Goal: Register for event/course

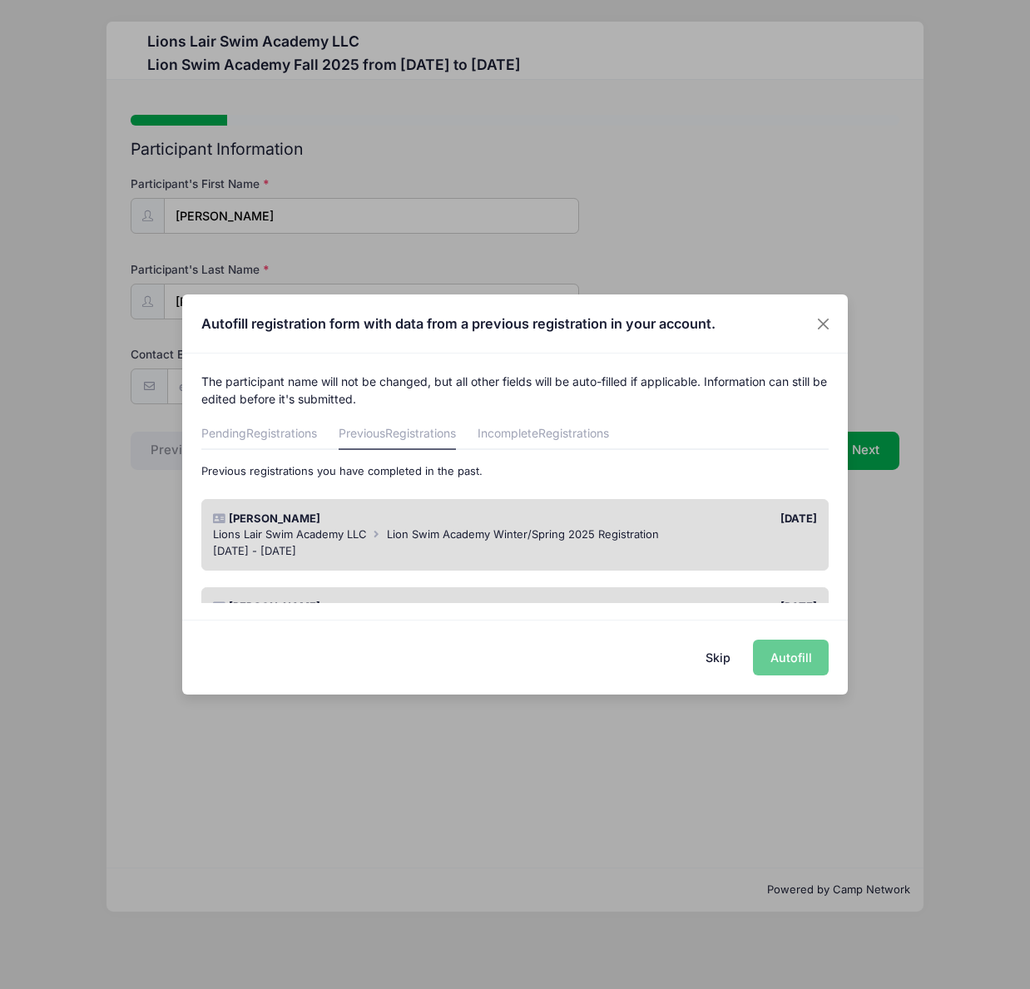
click at [801, 660] on div "Skip Autofill" at bounding box center [515, 657] width 666 height 74
click at [547, 538] on span "Lion Swim Academy Winter/Spring 2025 Registration" at bounding box center [523, 533] width 272 height 13
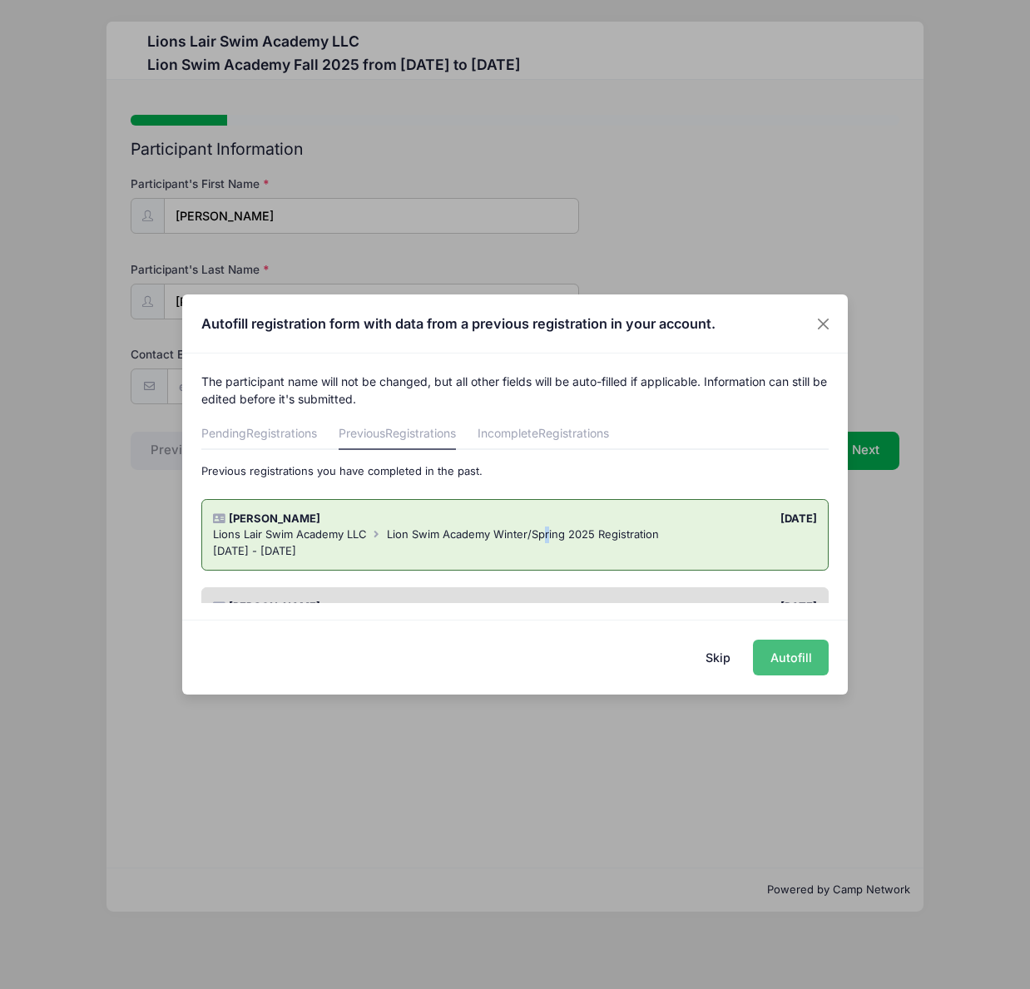
click at [783, 656] on button "Autofill" at bounding box center [791, 658] width 76 height 36
type input "[PERSON_NAME][EMAIL_ADDRESS][DOMAIN_NAME]"
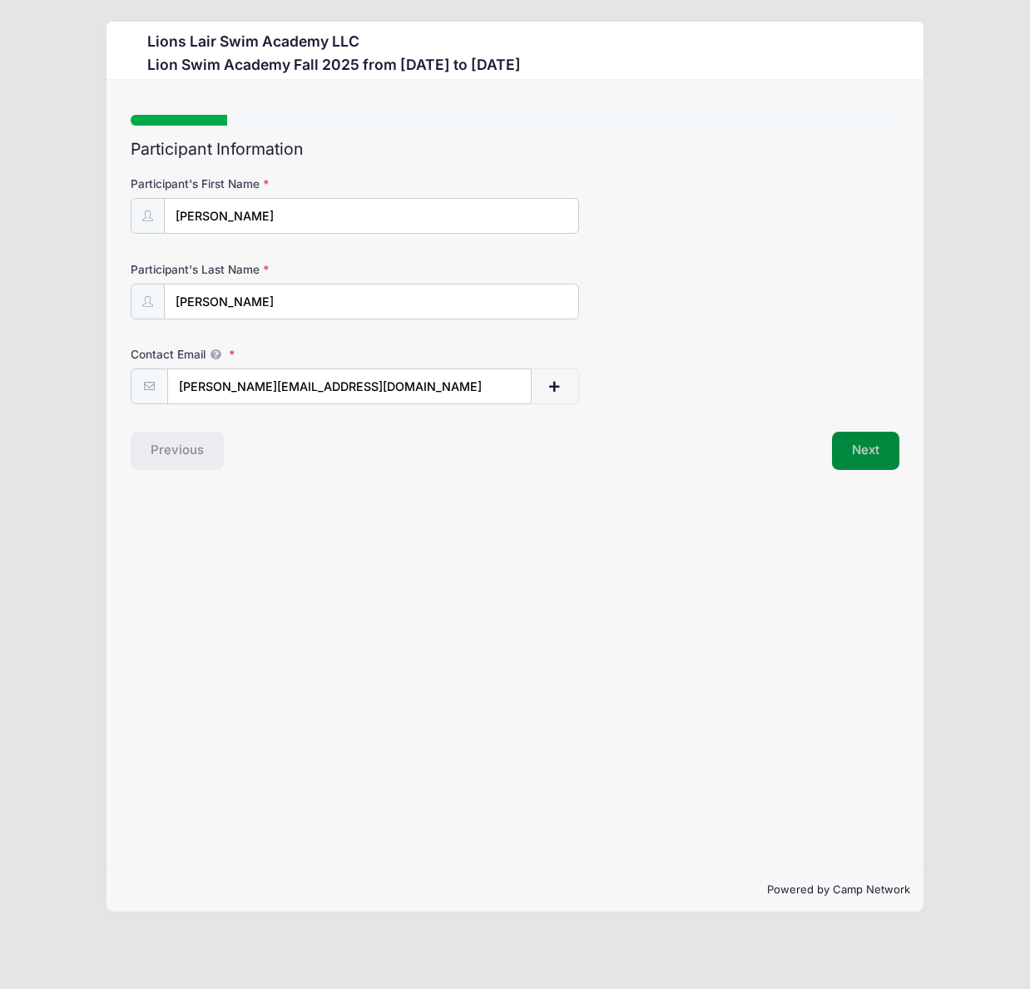
click at [863, 454] on button "Next" at bounding box center [865, 451] width 67 height 38
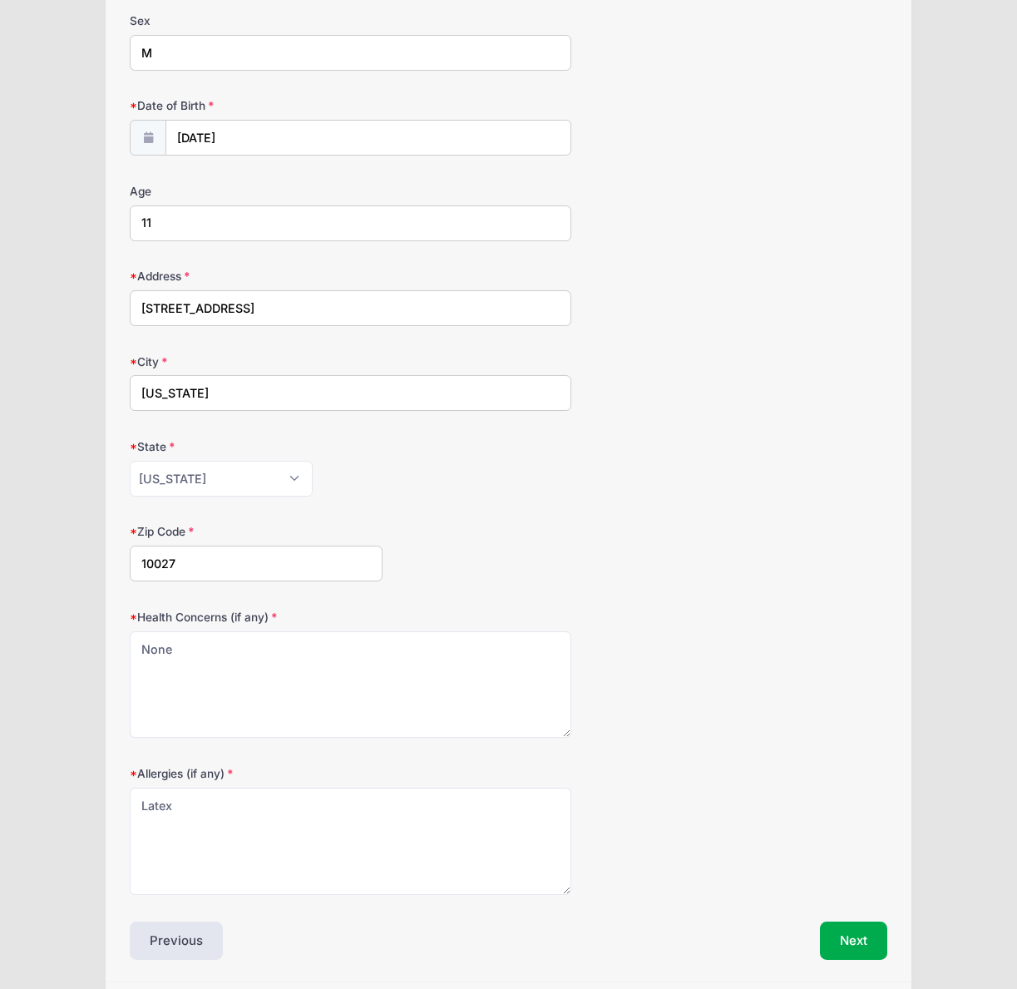
scroll to position [250, 0]
click at [181, 217] on input "11" at bounding box center [351, 223] width 442 height 36
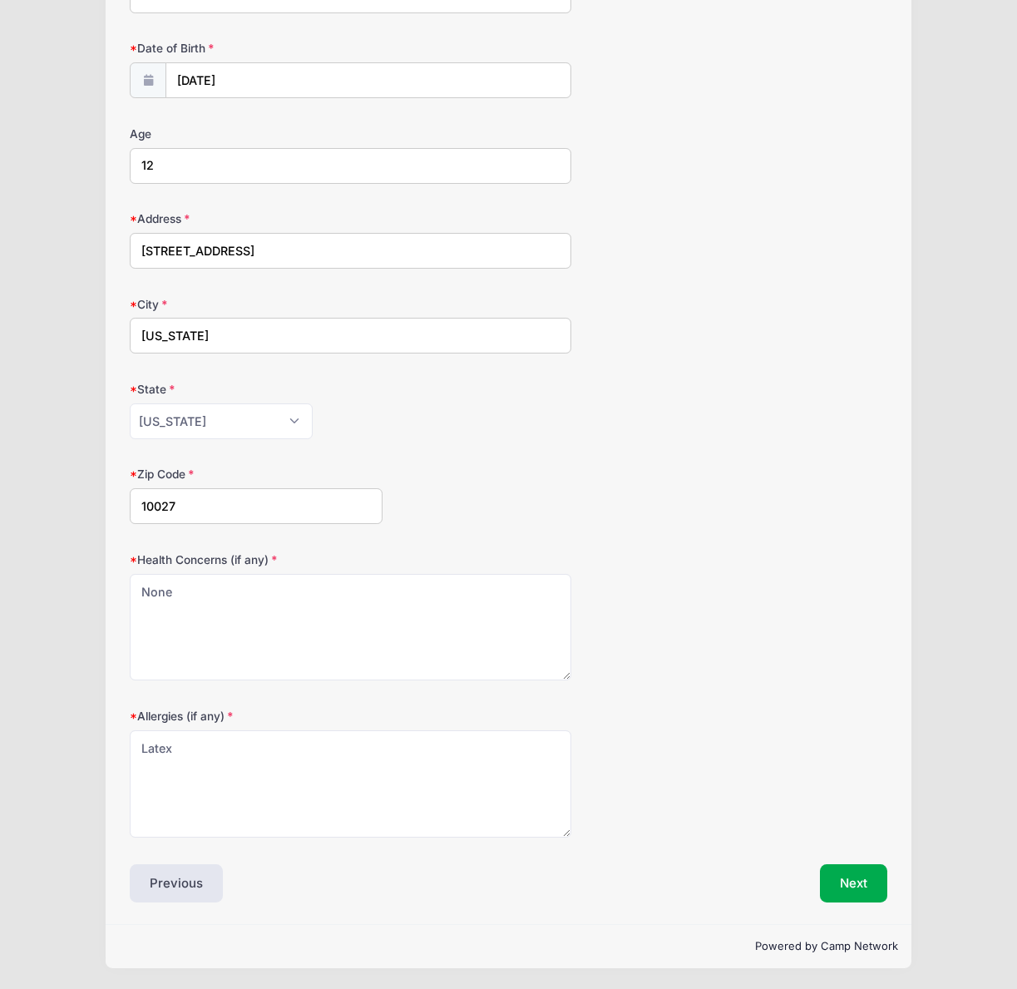
scroll to position [307, 0]
type input "12"
click at [855, 882] on button "Next" at bounding box center [853, 883] width 67 height 38
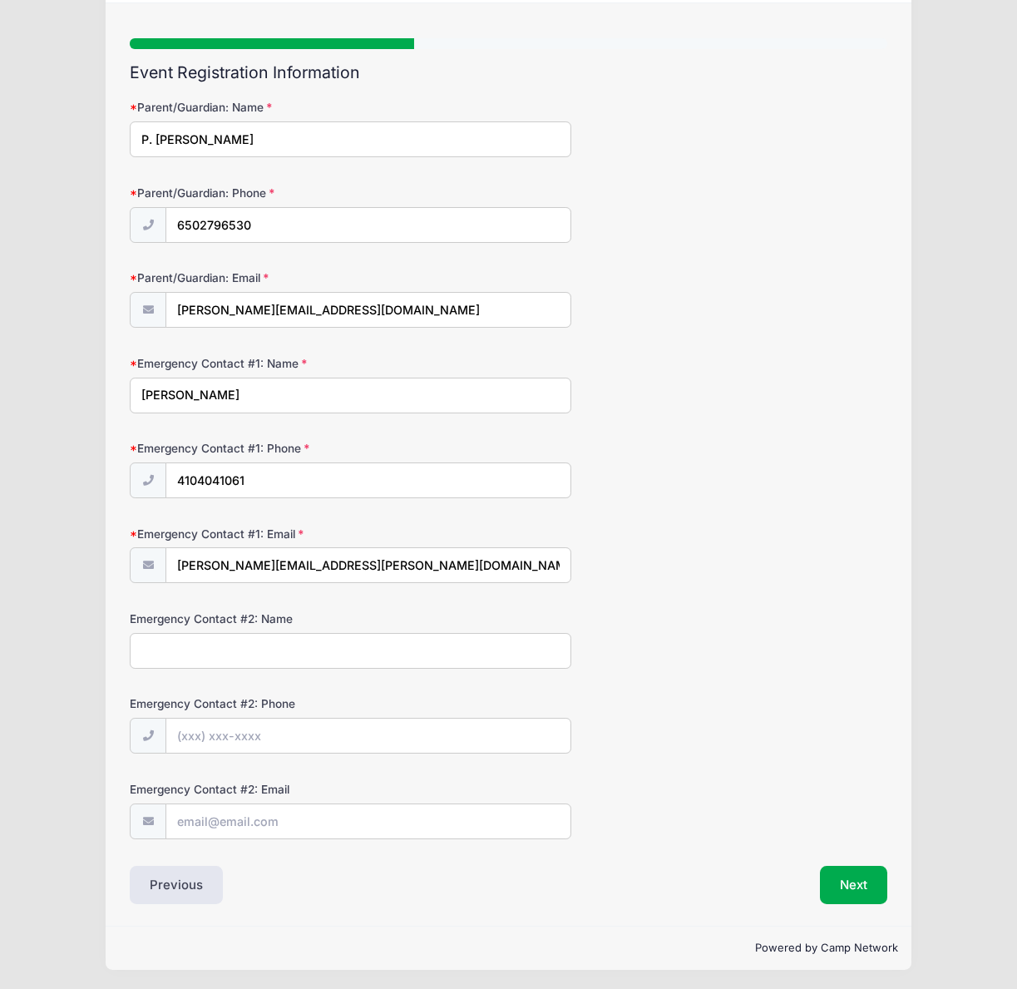
scroll to position [79, 0]
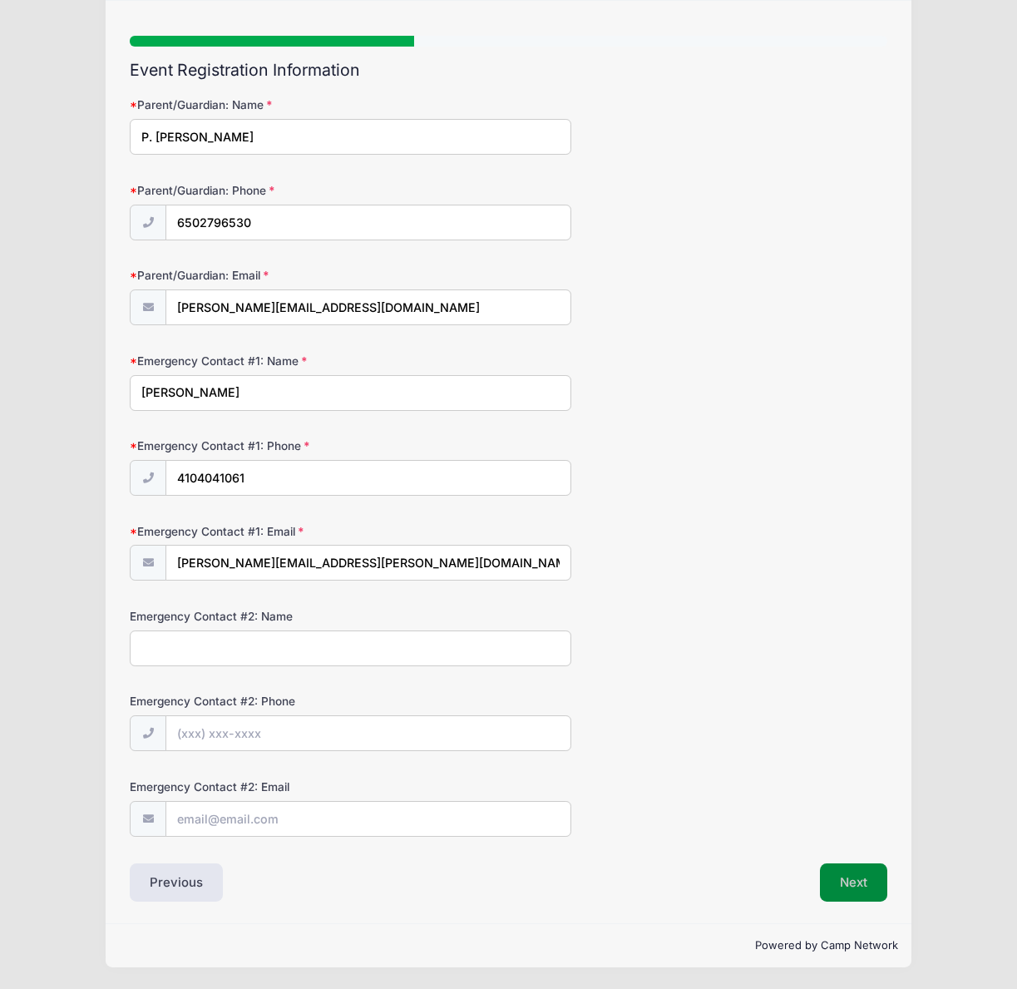
click at [852, 884] on button "Next" at bounding box center [853, 883] width 67 height 38
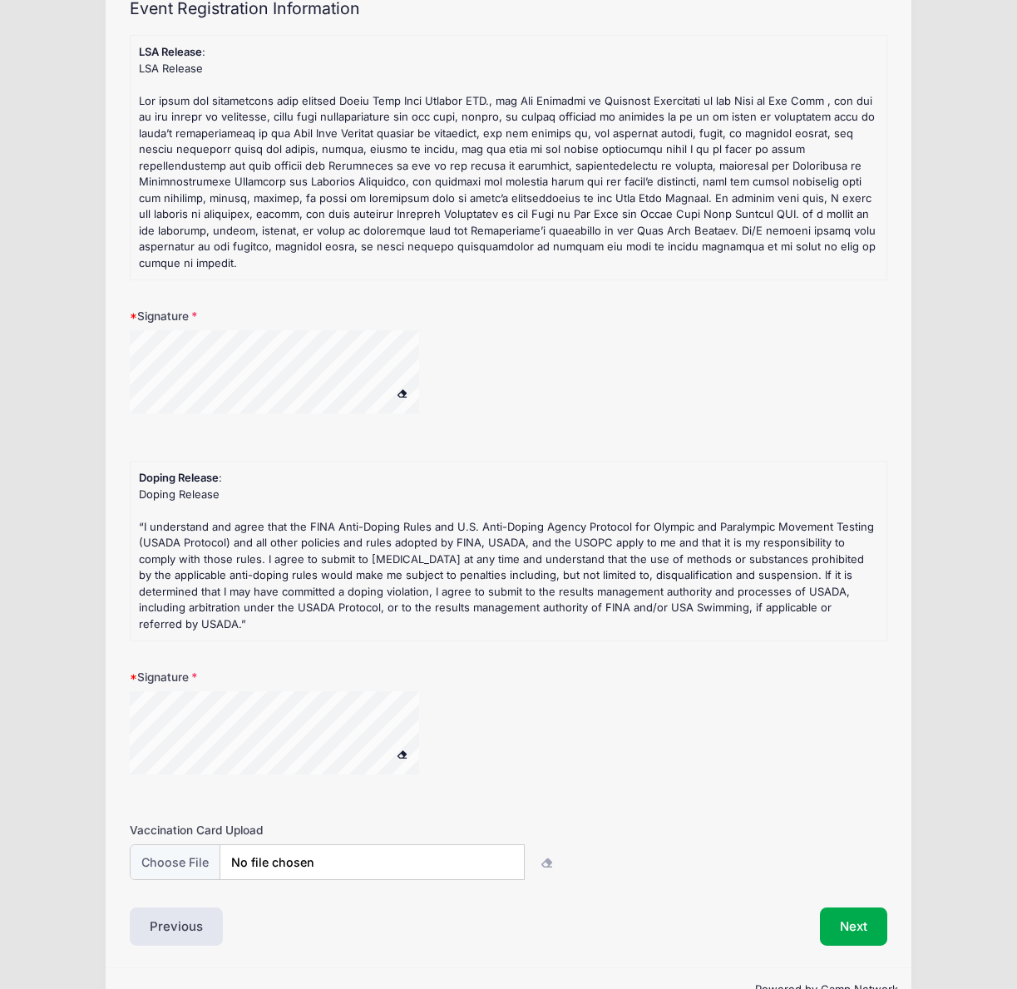
scroll to position [152, 0]
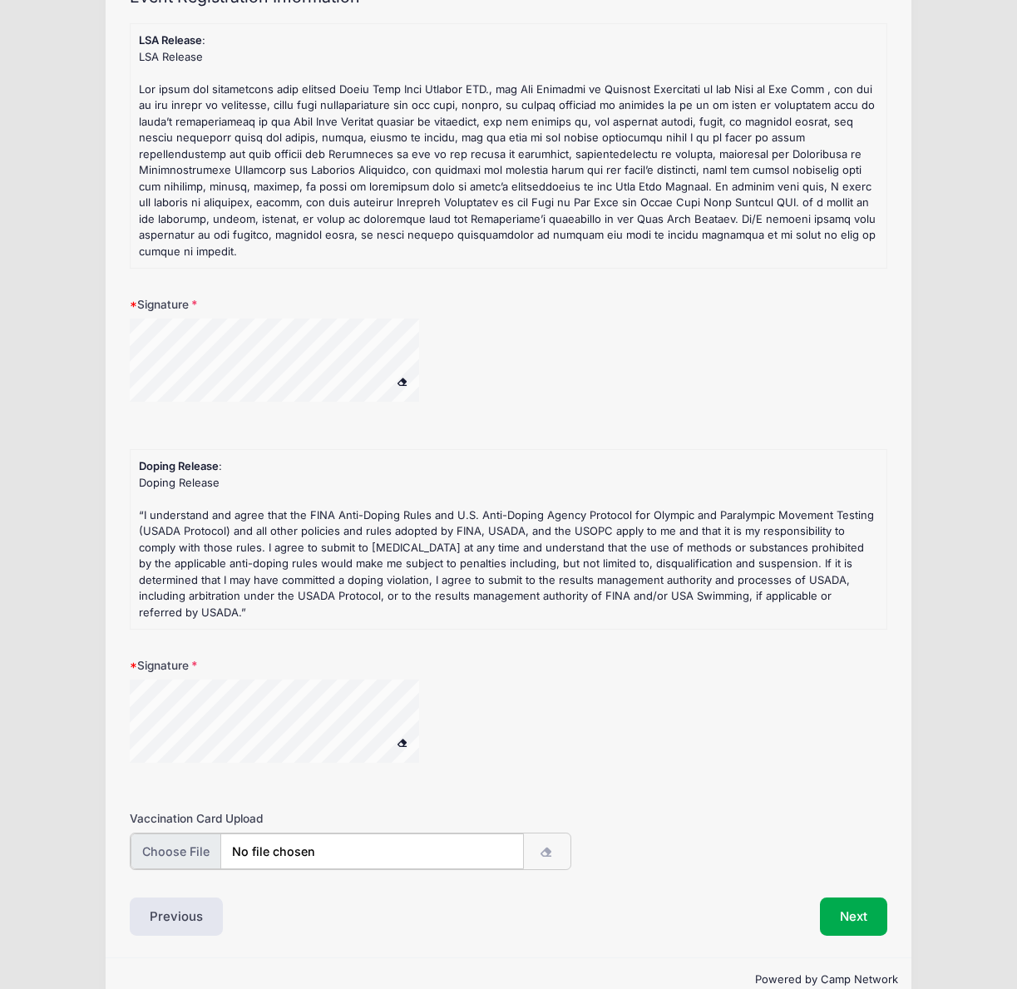
click at [178, 834] on input "file" at bounding box center [328, 852] width 394 height 36
type input "C:\fakepath\DOE Health Form and Immunizations_completed and signed.jpg"
click at [851, 896] on button "Next" at bounding box center [853, 915] width 67 height 38
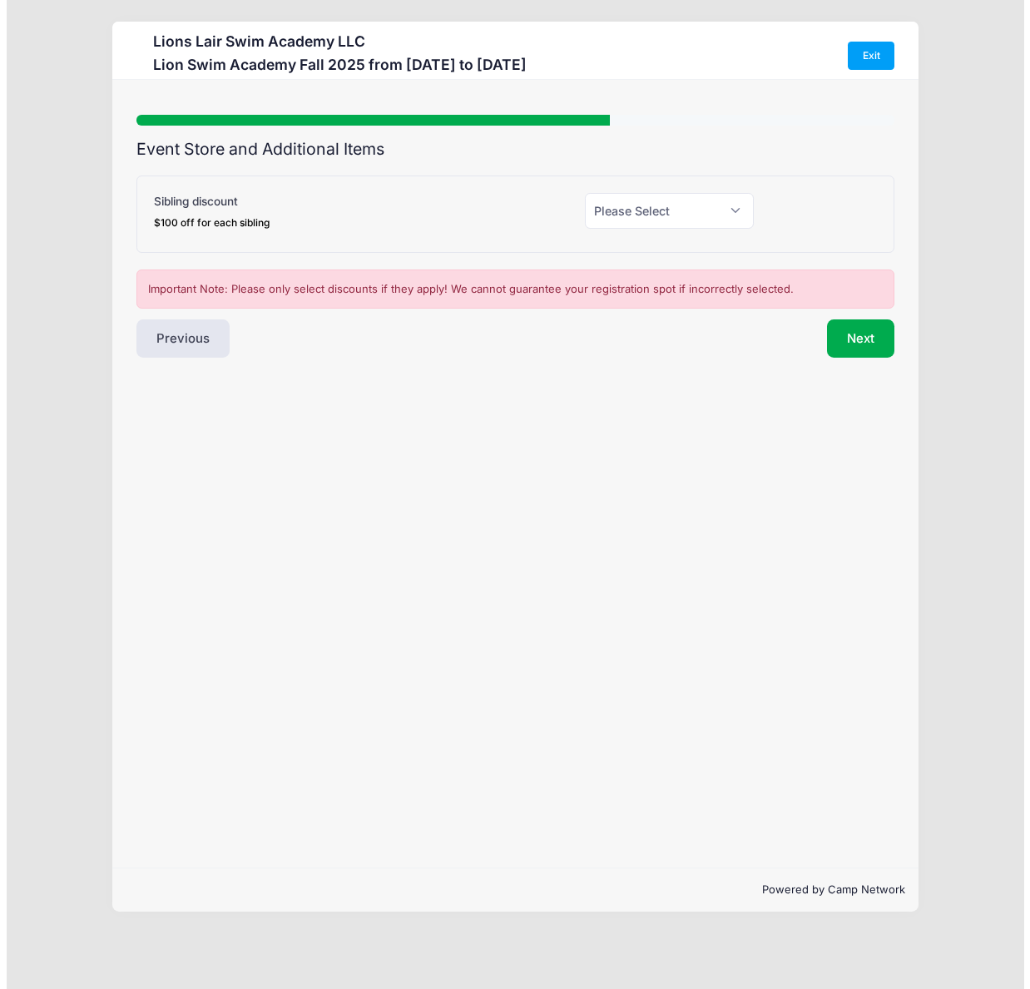
scroll to position [0, 0]
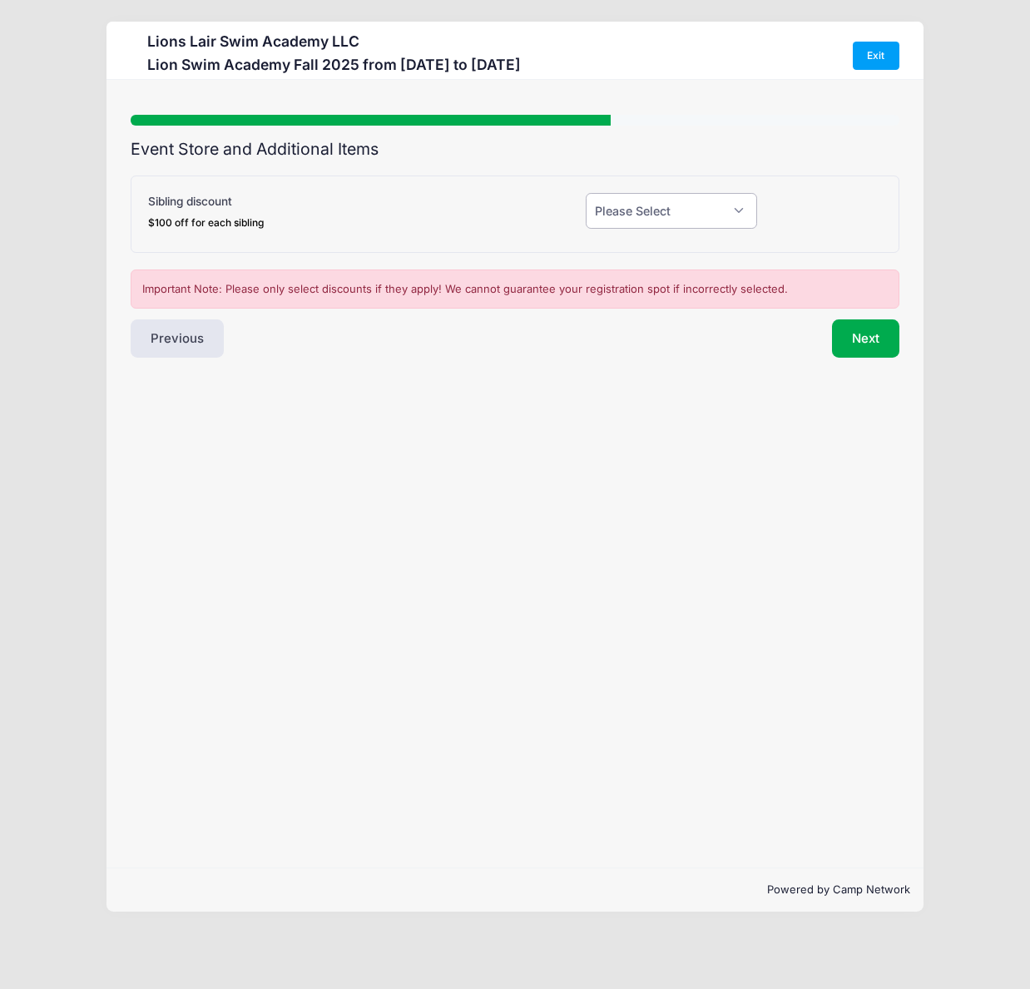
click at [728, 208] on select "Please Select Yes (-$100.00) No" at bounding box center [671, 211] width 171 height 36
select select "1"
click at [586, 193] on select "Please Select Yes (-$100.00) No" at bounding box center [671, 211] width 171 height 36
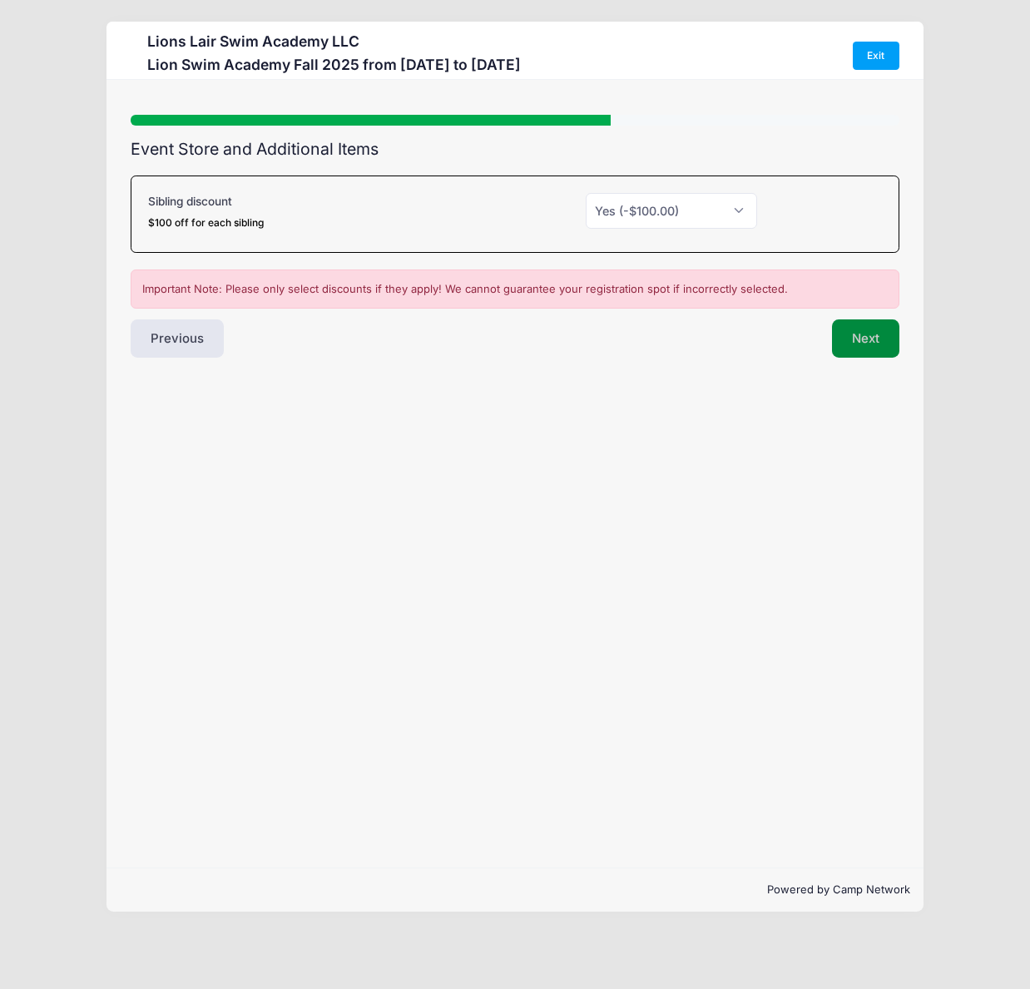
click at [871, 343] on button "Next" at bounding box center [865, 338] width 67 height 38
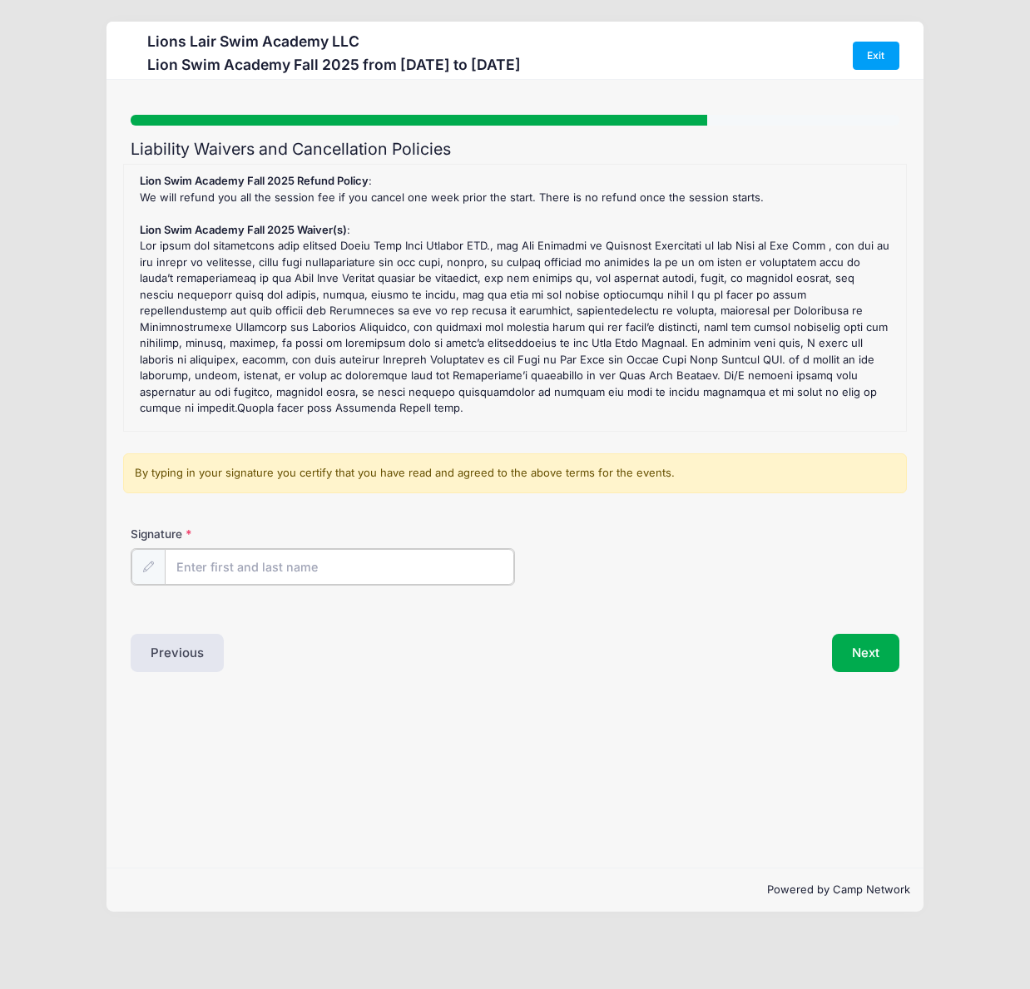
click at [228, 565] on input "Signature" at bounding box center [339, 567] width 349 height 36
type input "P James Schuck"
click at [864, 653] on button "Next" at bounding box center [865, 651] width 67 height 38
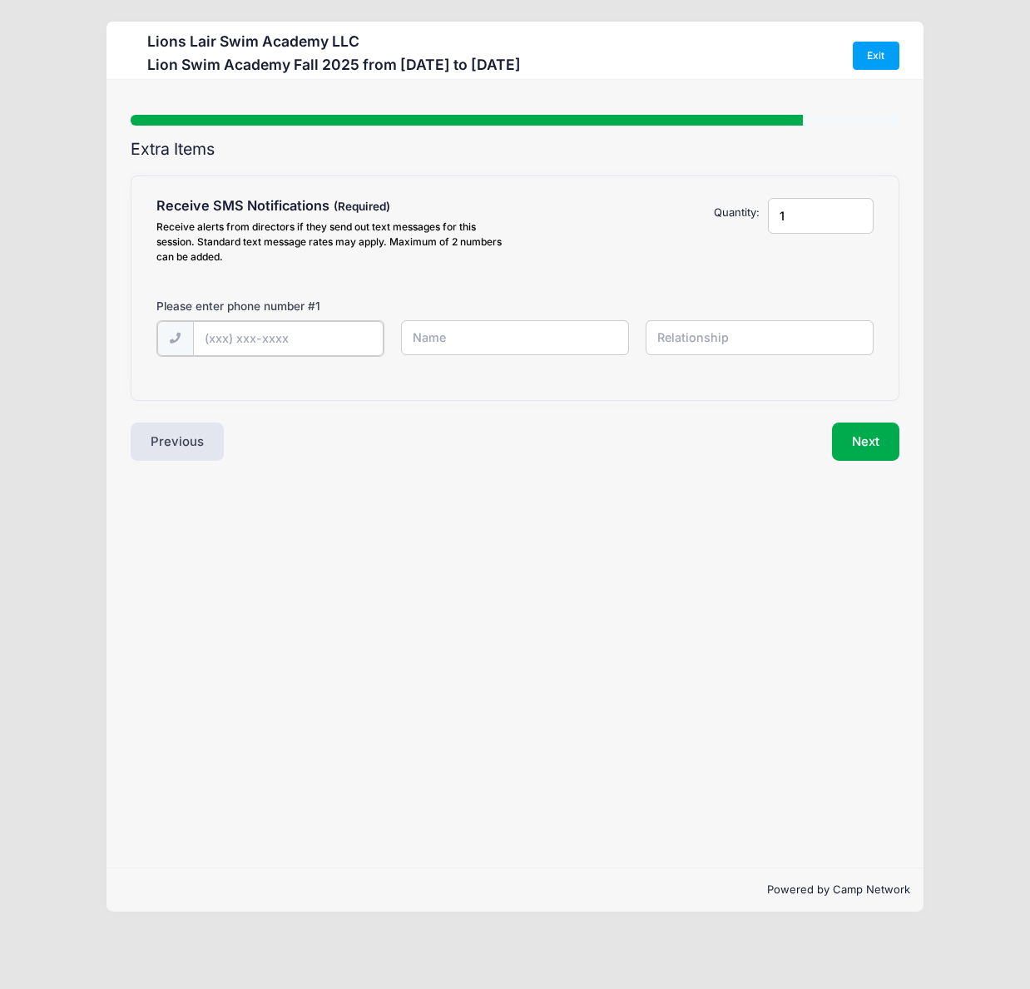
click at [314, 337] on input "text" at bounding box center [288, 339] width 191 height 36
type input "(5"
type input "(650) 279-6530"
type input "Jim Schuck"
type input "Father"
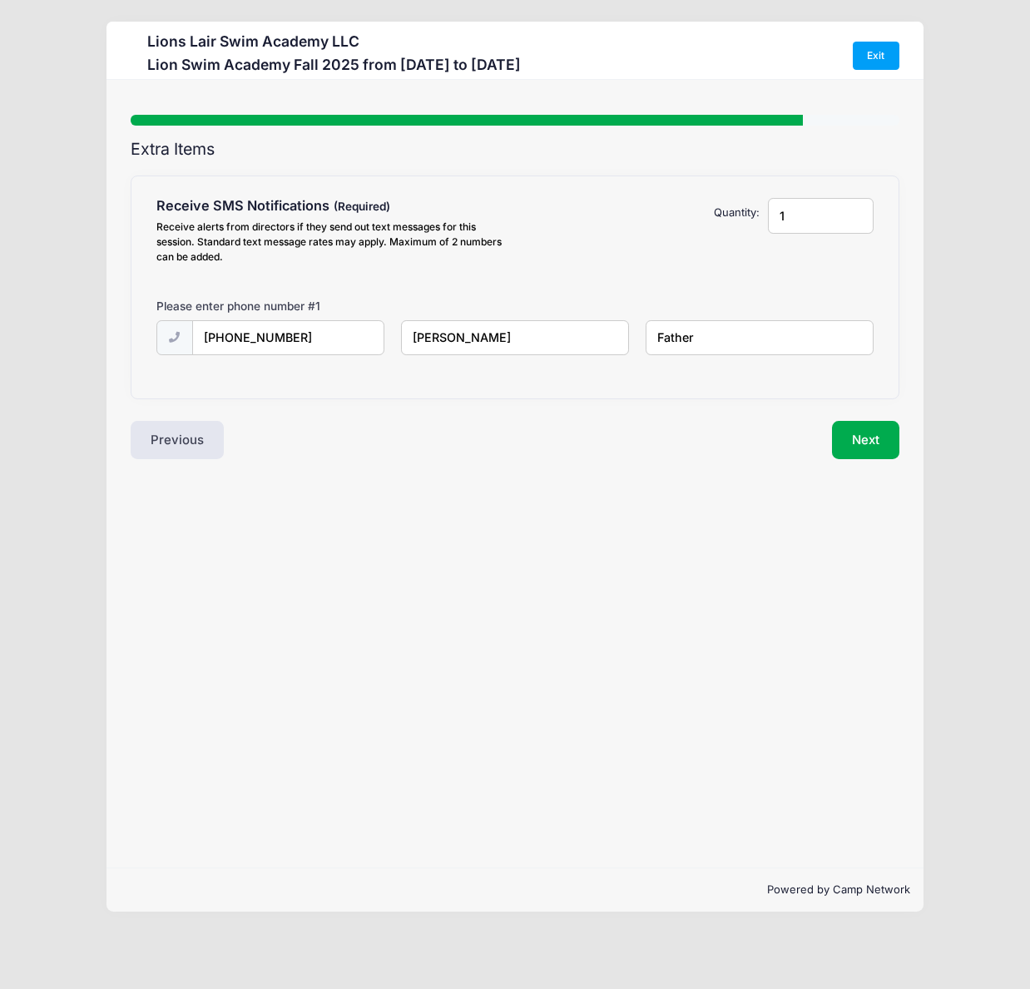
click at [790, 215] on input "1" at bounding box center [821, 216] width 106 height 36
type input "2"
click at [858, 214] on input "2" at bounding box center [821, 216] width 106 height 36
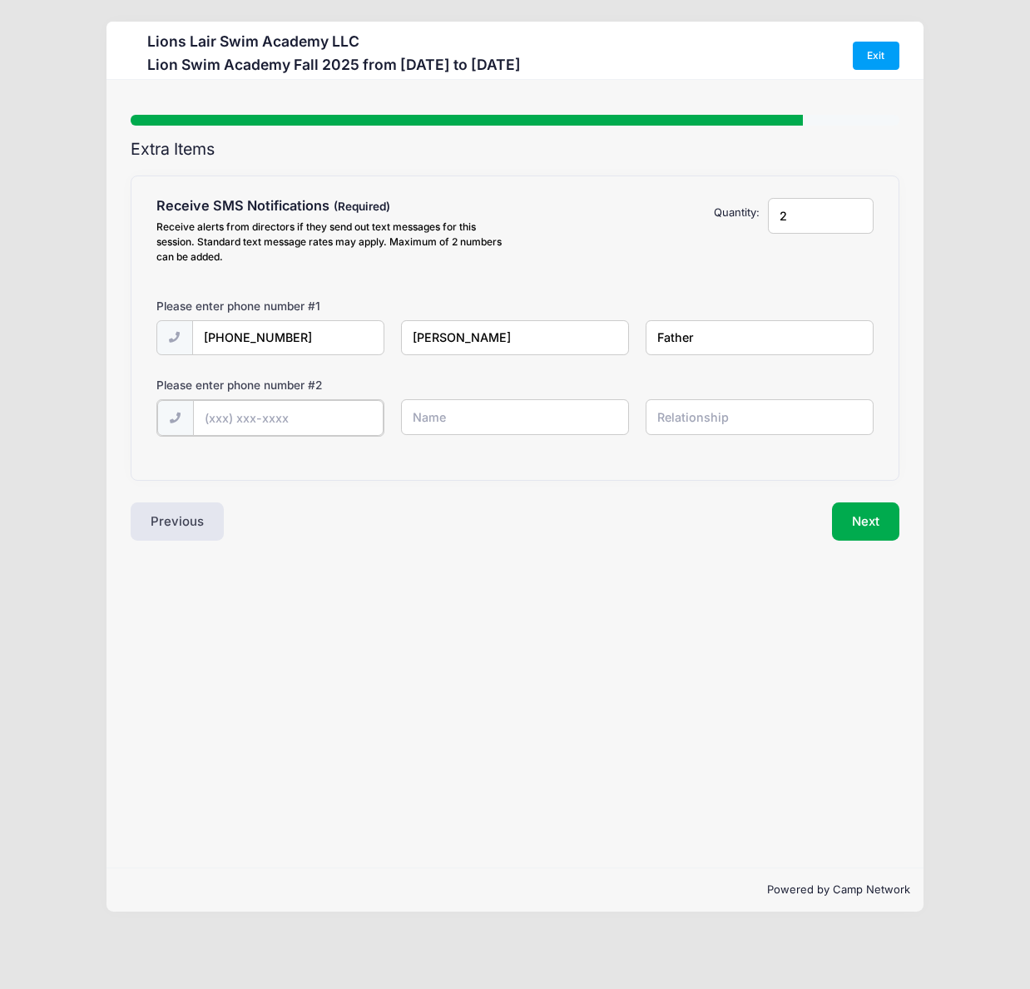
click at [355, 418] on input "text" at bounding box center [288, 418] width 191 height 36
type input "(410) 404-1061"
type input "Gretchen Krueger"
type input "Mother"
click at [862, 512] on button "Next" at bounding box center [865, 520] width 67 height 38
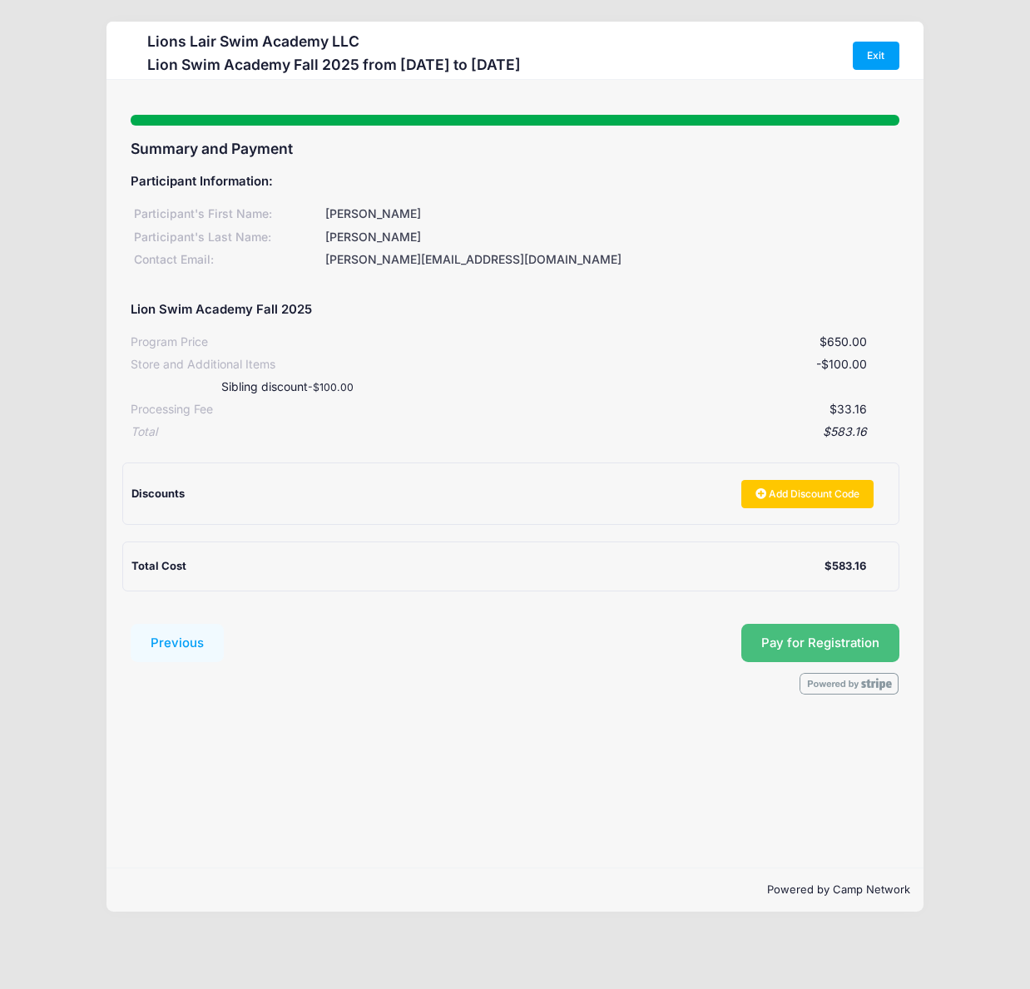
click at [810, 648] on button "Pay for Registration" at bounding box center [820, 643] width 158 height 38
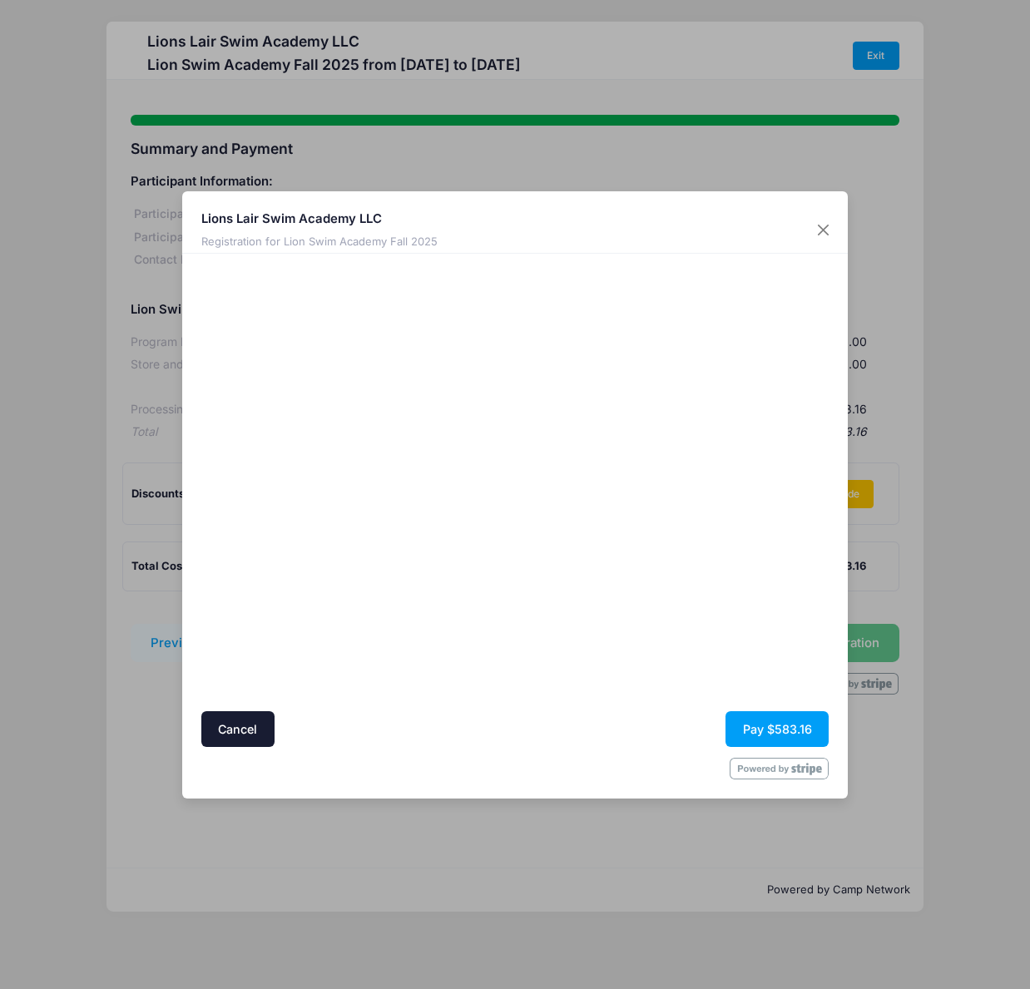
click at [625, 584] on div at bounding box center [676, 482] width 306 height 441
click at [765, 728] on button "Pay $583.16" at bounding box center [776, 729] width 103 height 36
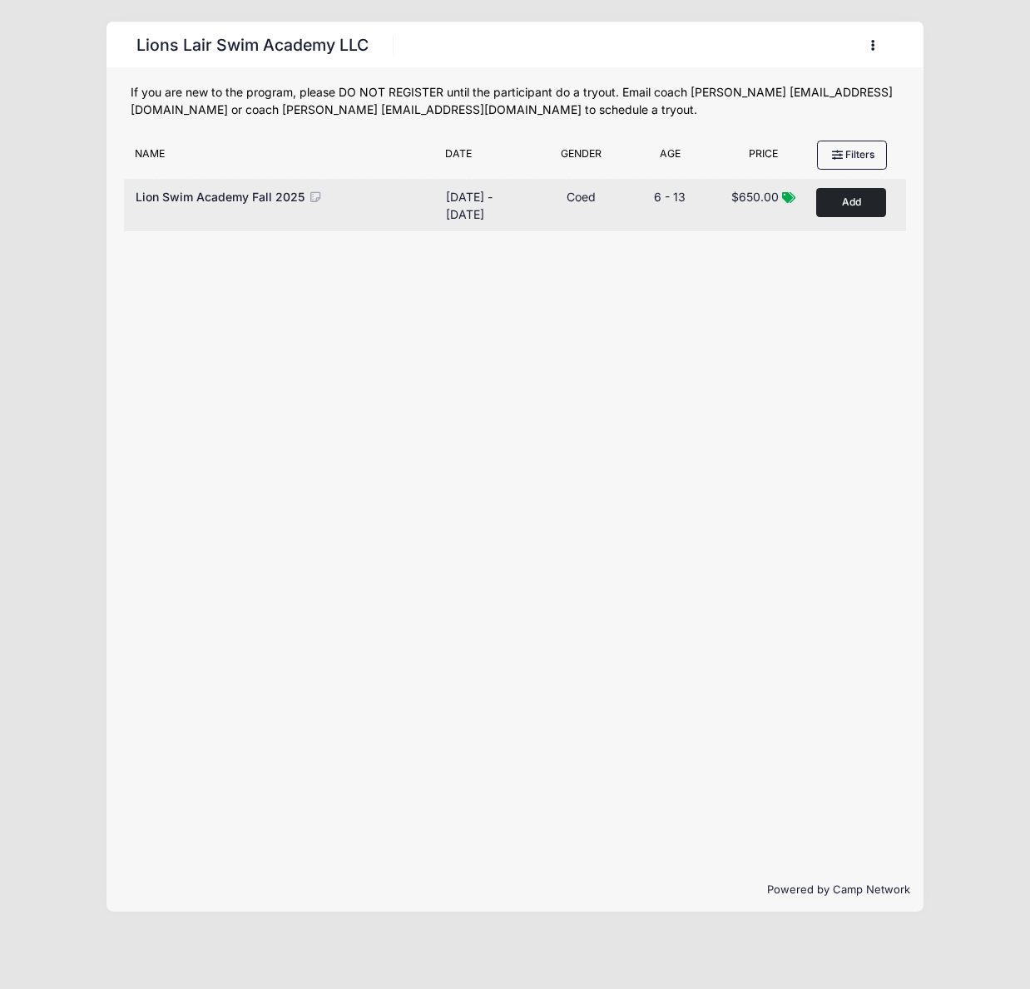
click at [864, 205] on button "Add to Cart" at bounding box center [851, 202] width 70 height 29
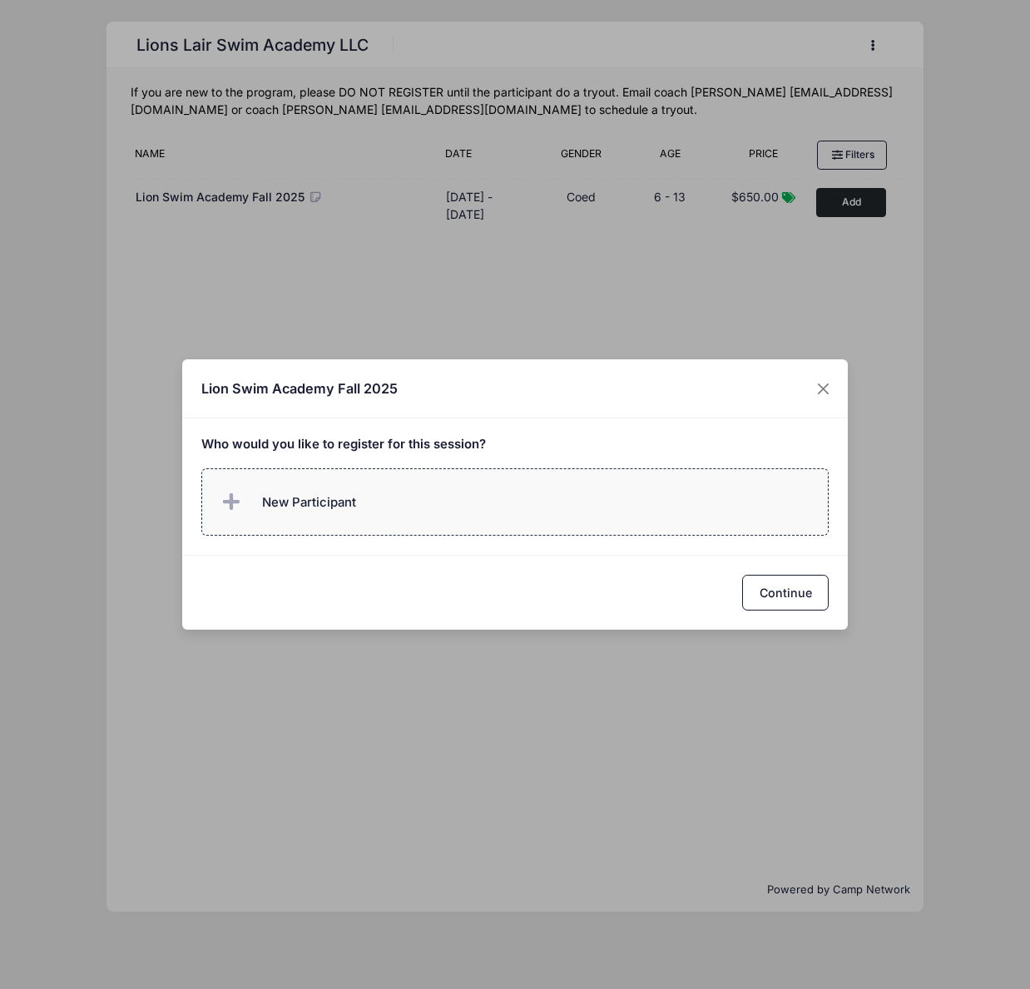
click at [471, 518] on label "New Participant" at bounding box center [515, 501] width 628 height 67
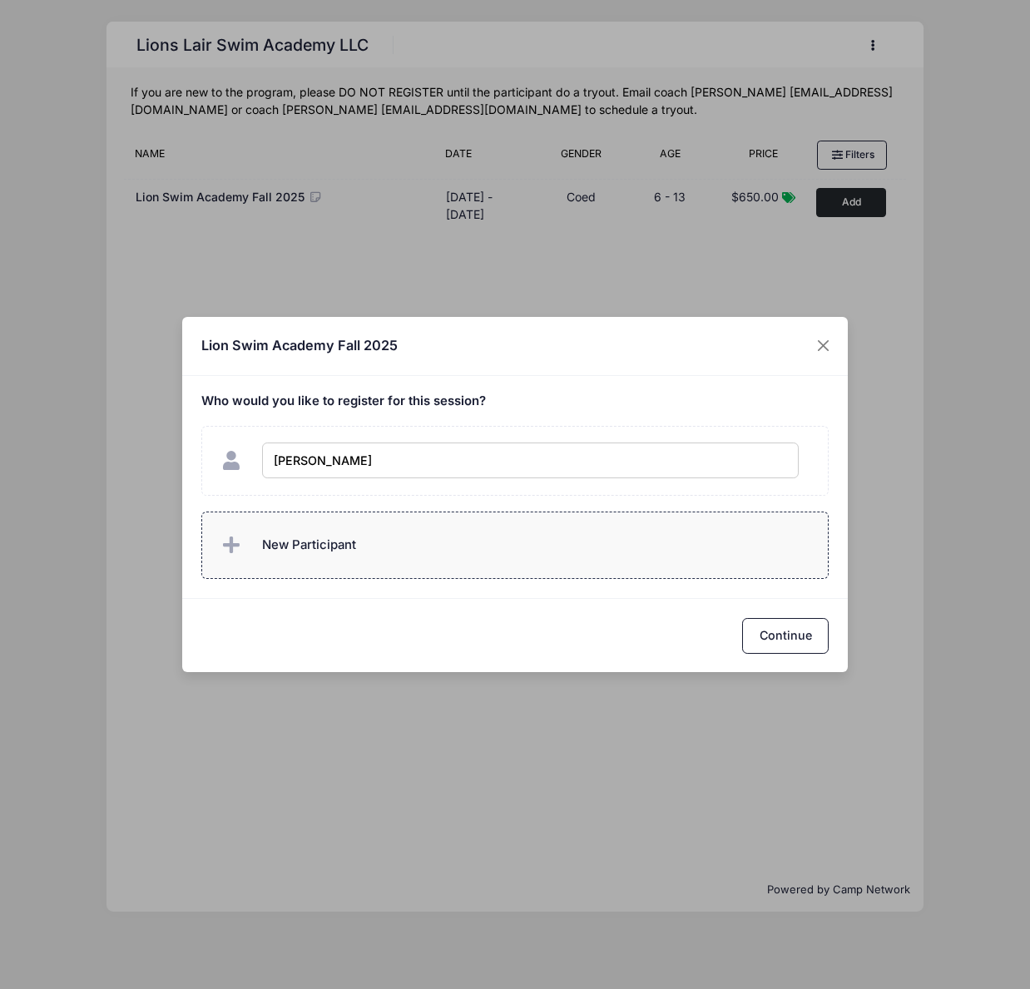
type input "Marina Schuck"
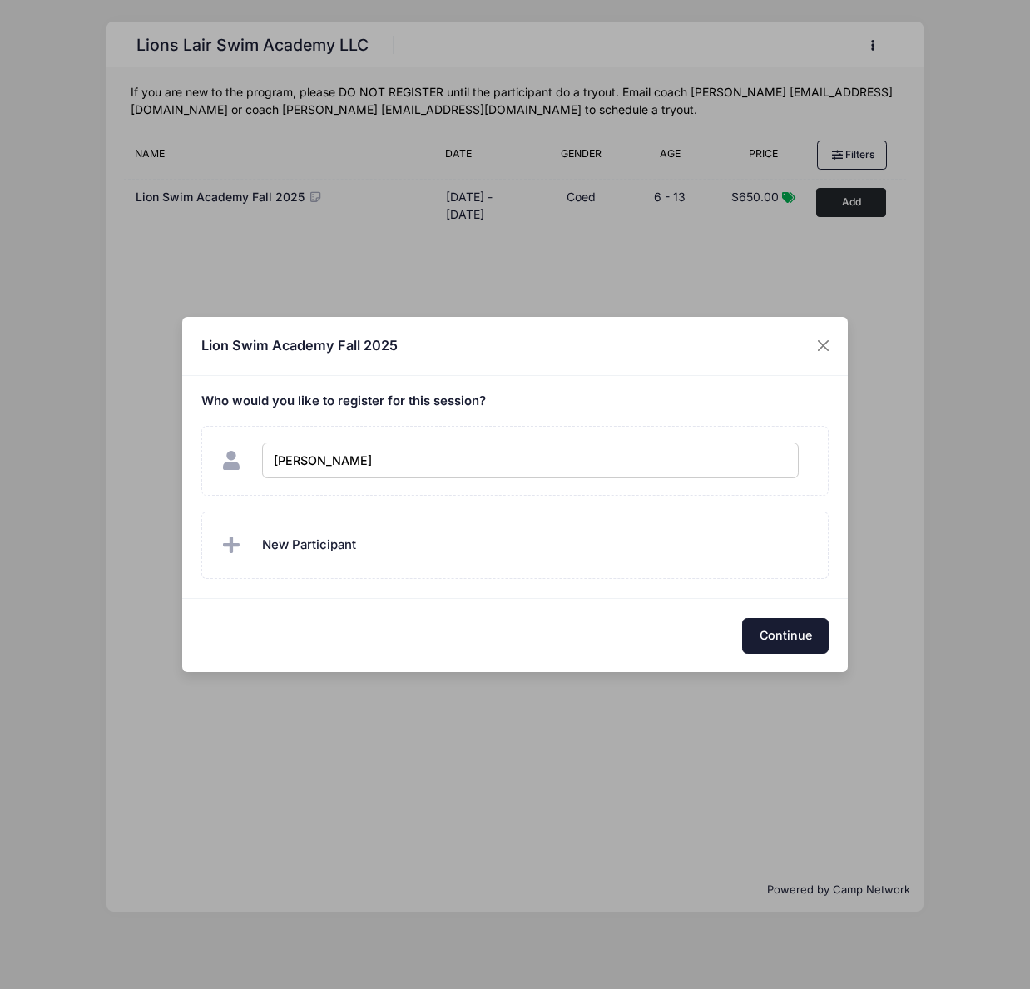
checkbox input "true"
click at [774, 629] on button "Continue" at bounding box center [785, 636] width 87 height 36
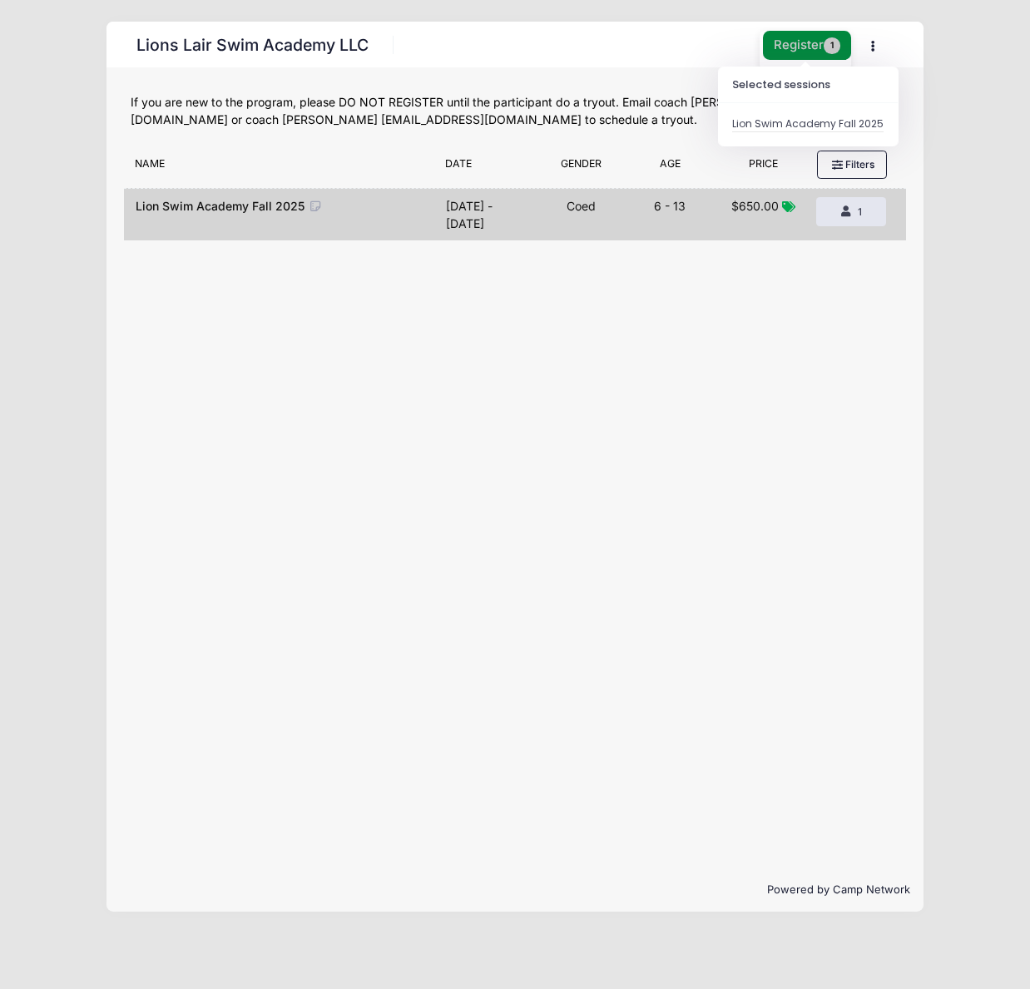
click at [799, 47] on button "Register 1" at bounding box center [807, 45] width 88 height 29
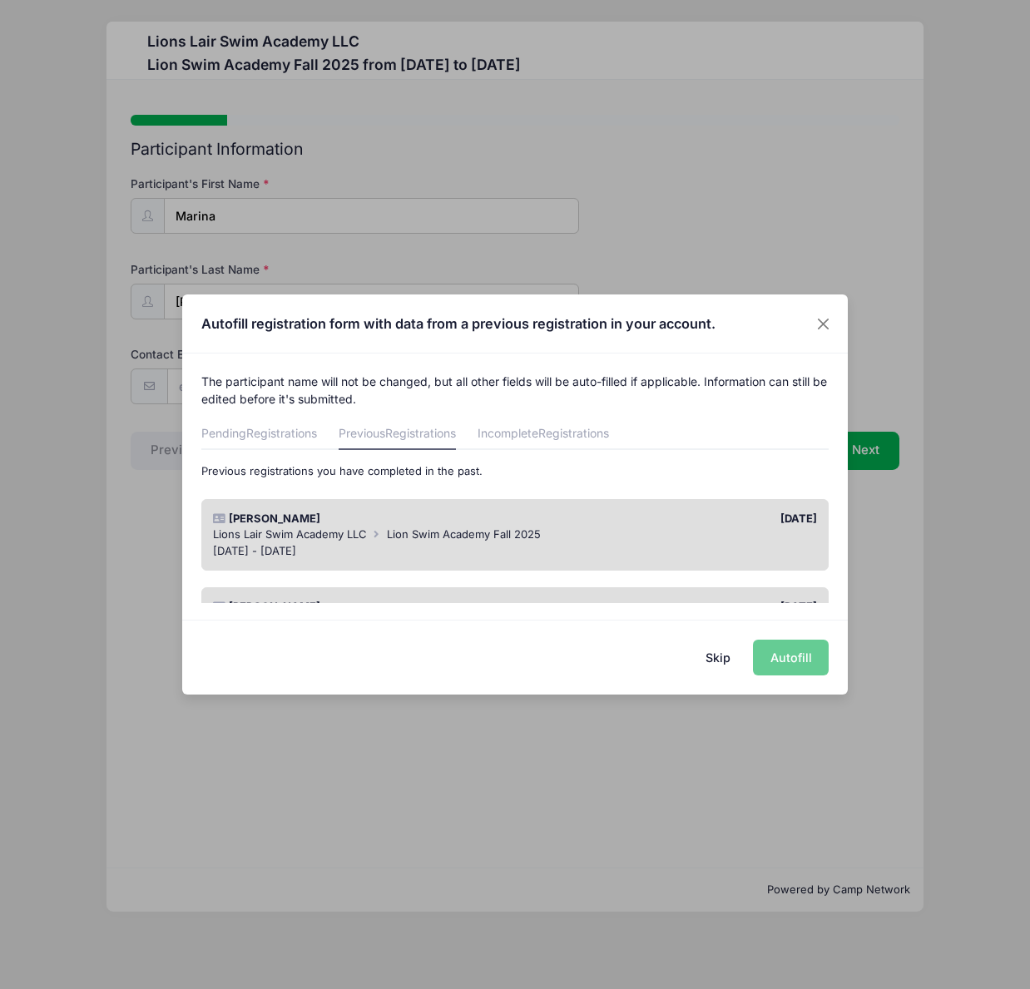
click at [433, 539] on span "Lion Swim Academy Fall 2025" at bounding box center [464, 533] width 154 height 13
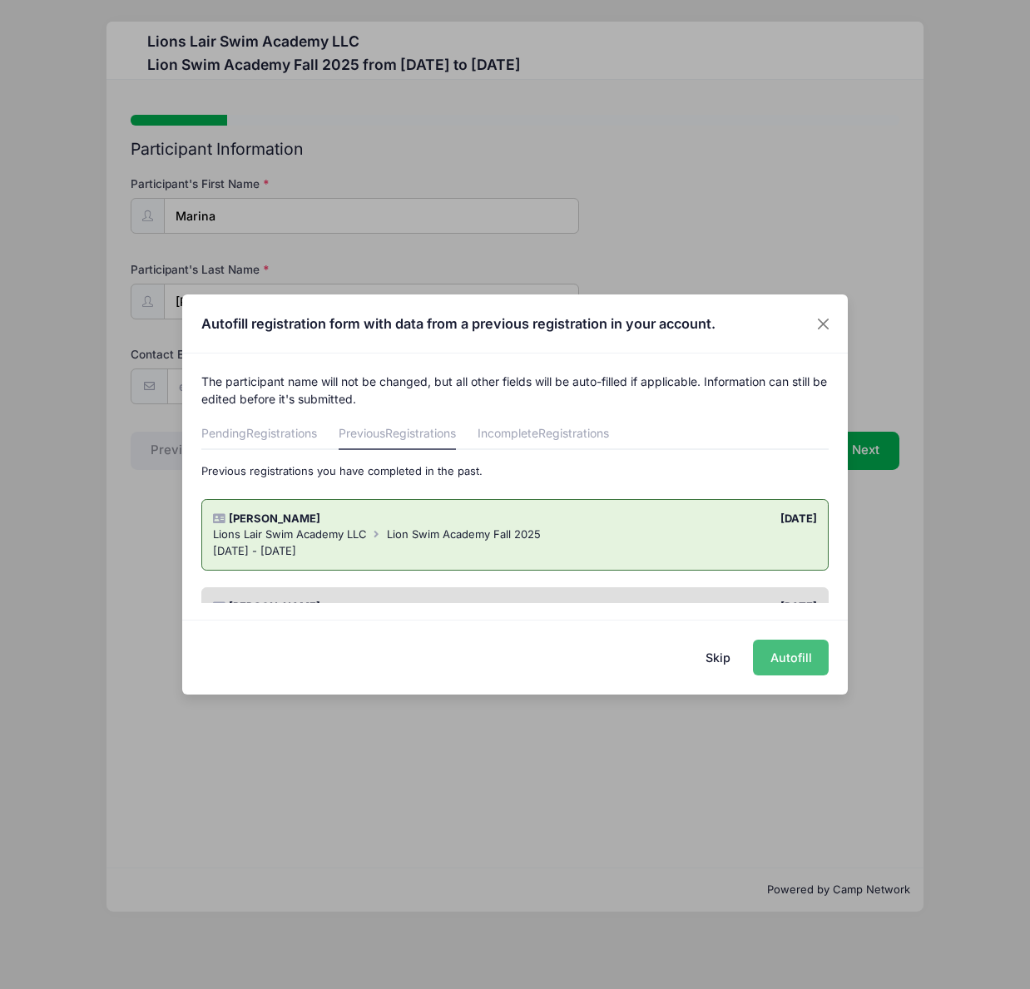
click at [792, 657] on button "Autofill" at bounding box center [791, 658] width 76 height 36
type input "[PERSON_NAME][EMAIL_ADDRESS][DOMAIN_NAME]"
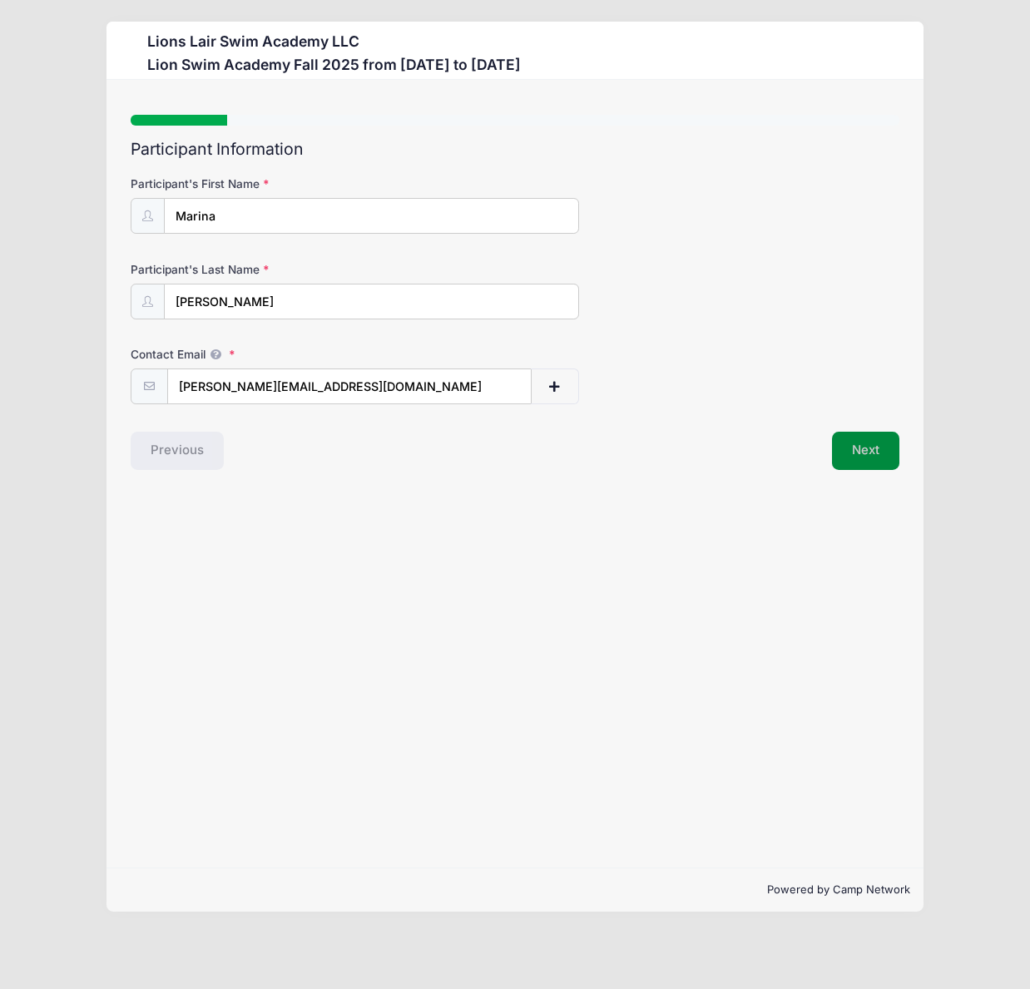
click at [862, 453] on button "Next" at bounding box center [865, 451] width 67 height 38
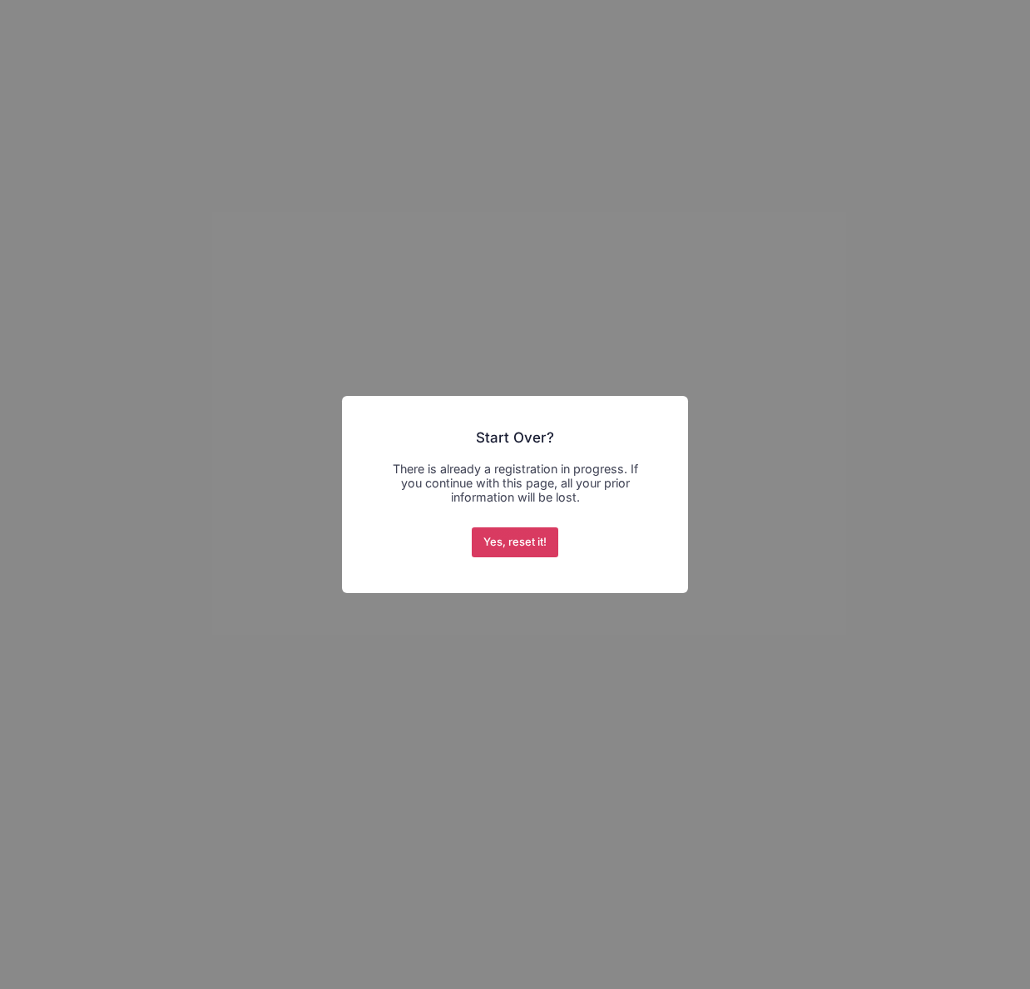
click at [520, 548] on button "Yes, reset it!" at bounding box center [515, 542] width 87 height 30
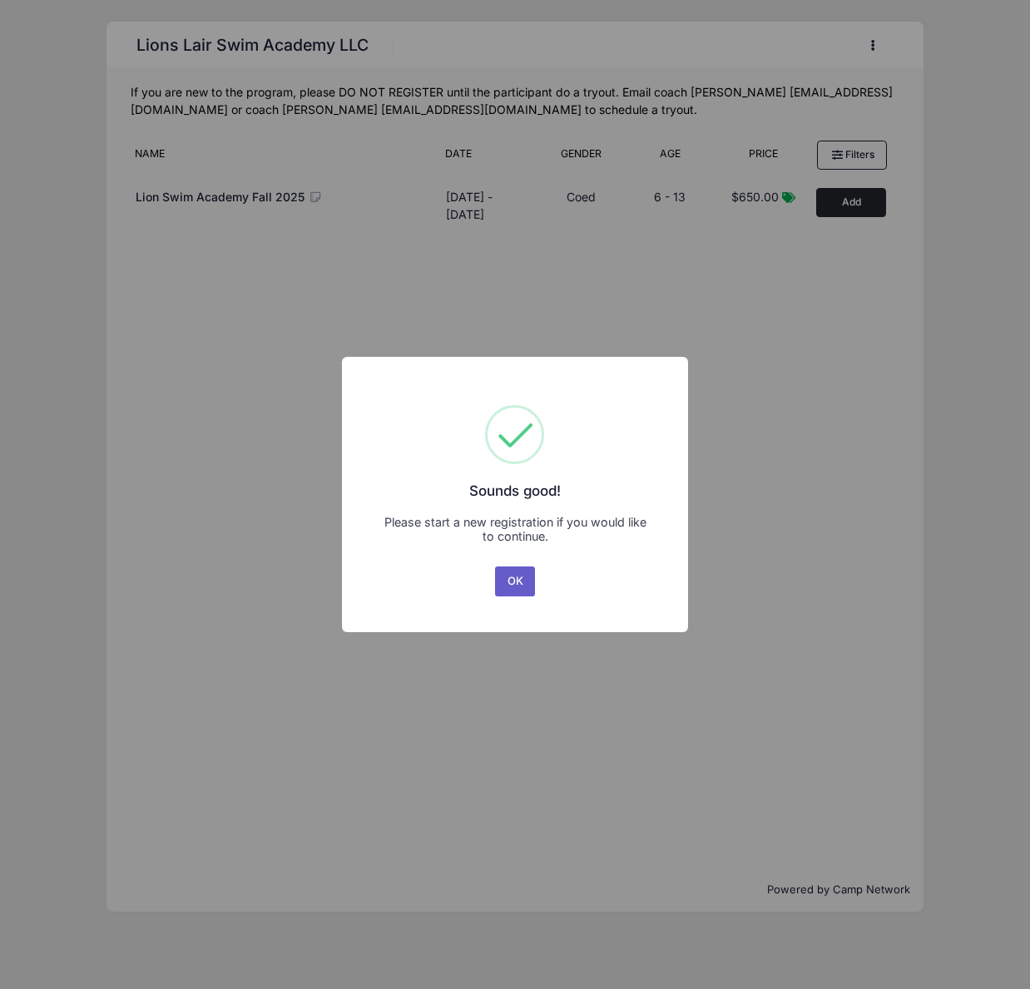
click at [511, 582] on button "OK" at bounding box center [515, 582] width 40 height 30
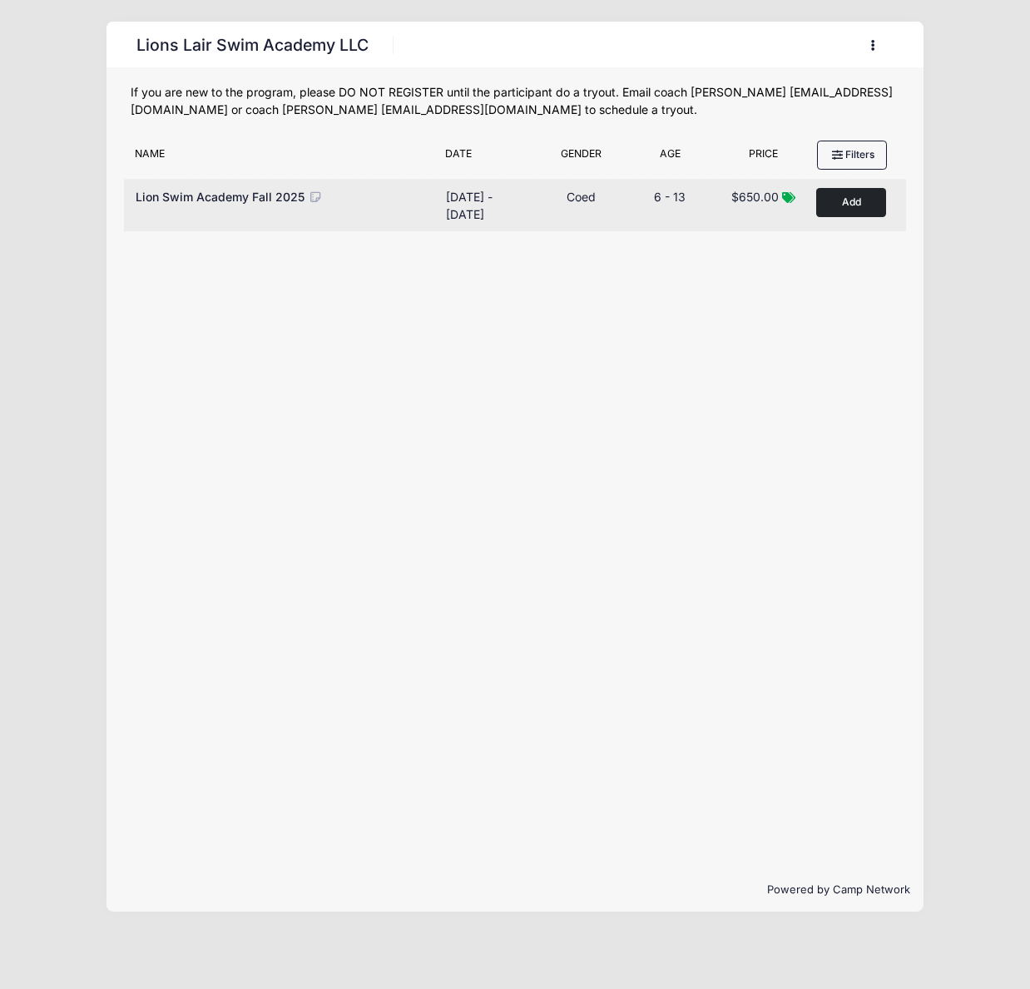
click at [857, 204] on button "Add to Cart" at bounding box center [851, 202] width 70 height 29
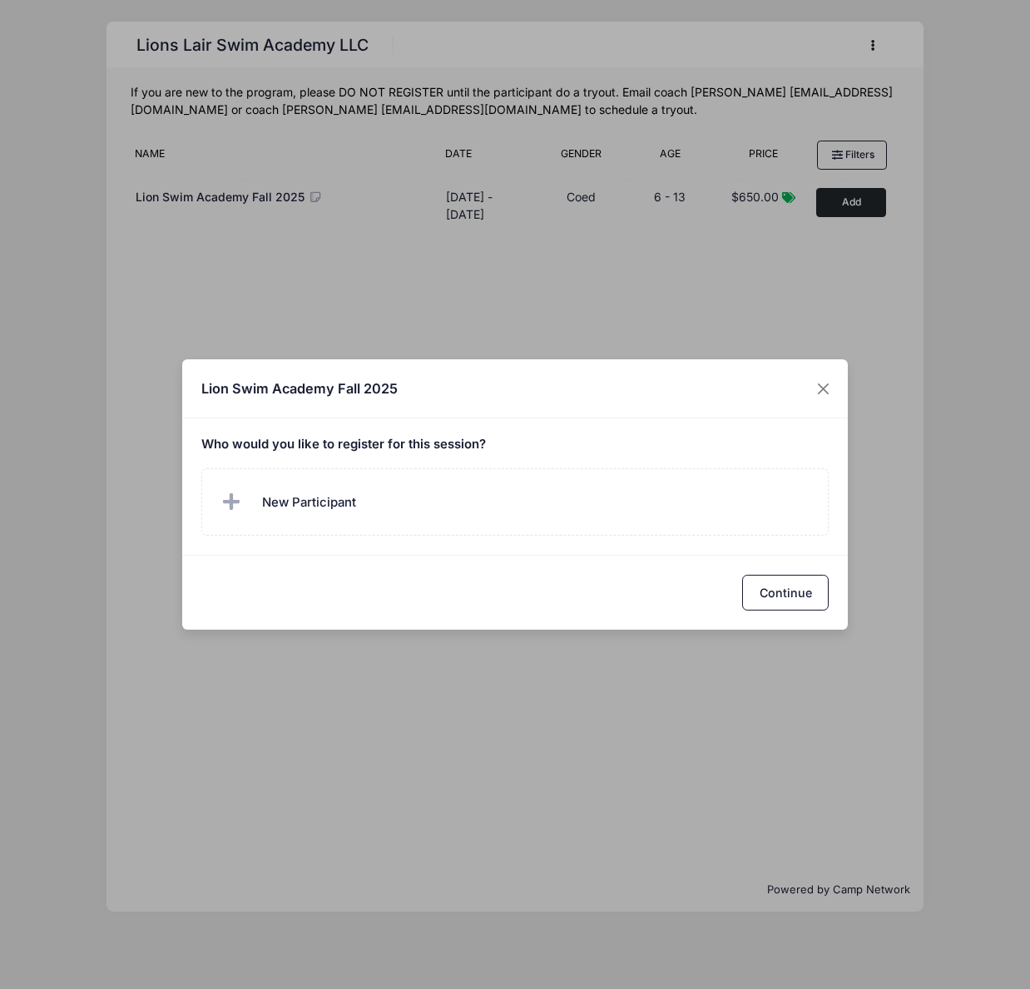
click at [460, 498] on label "New Participant" at bounding box center [515, 501] width 628 height 67
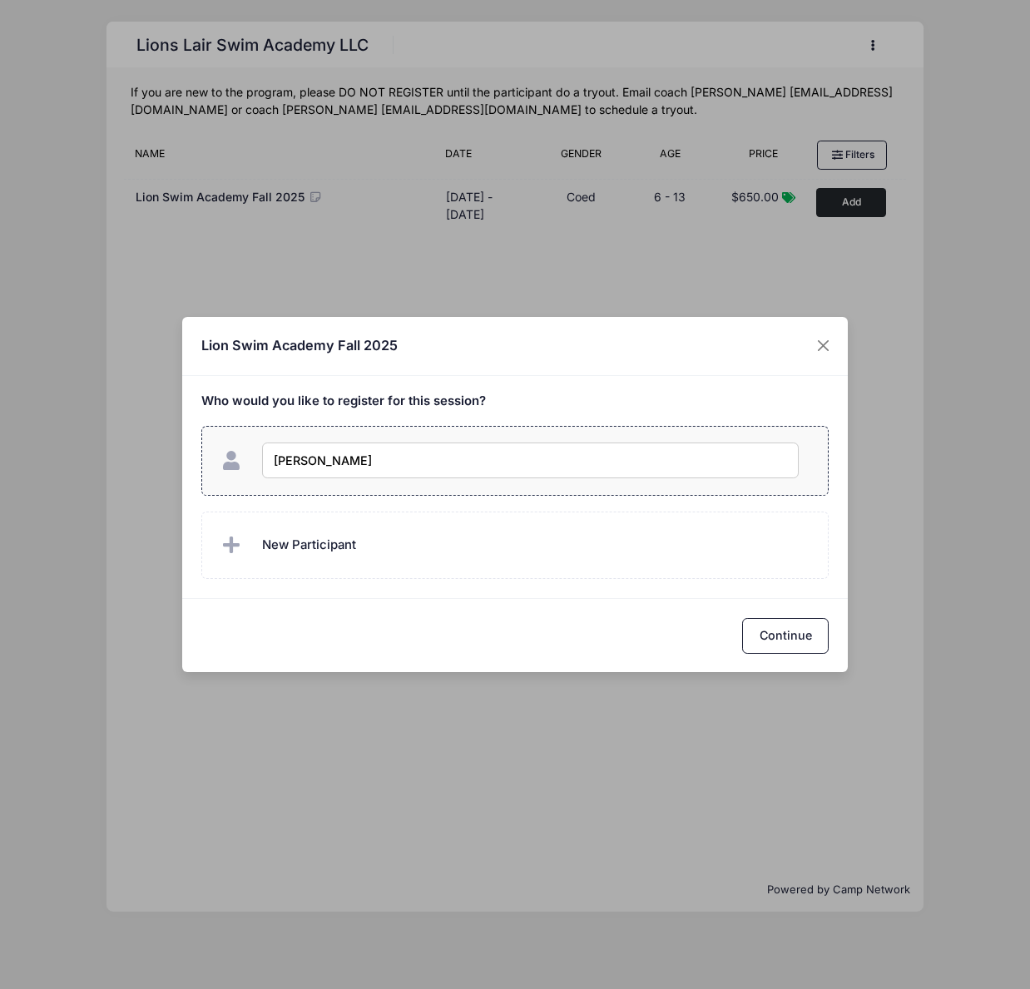
type input "Marina Schuck"
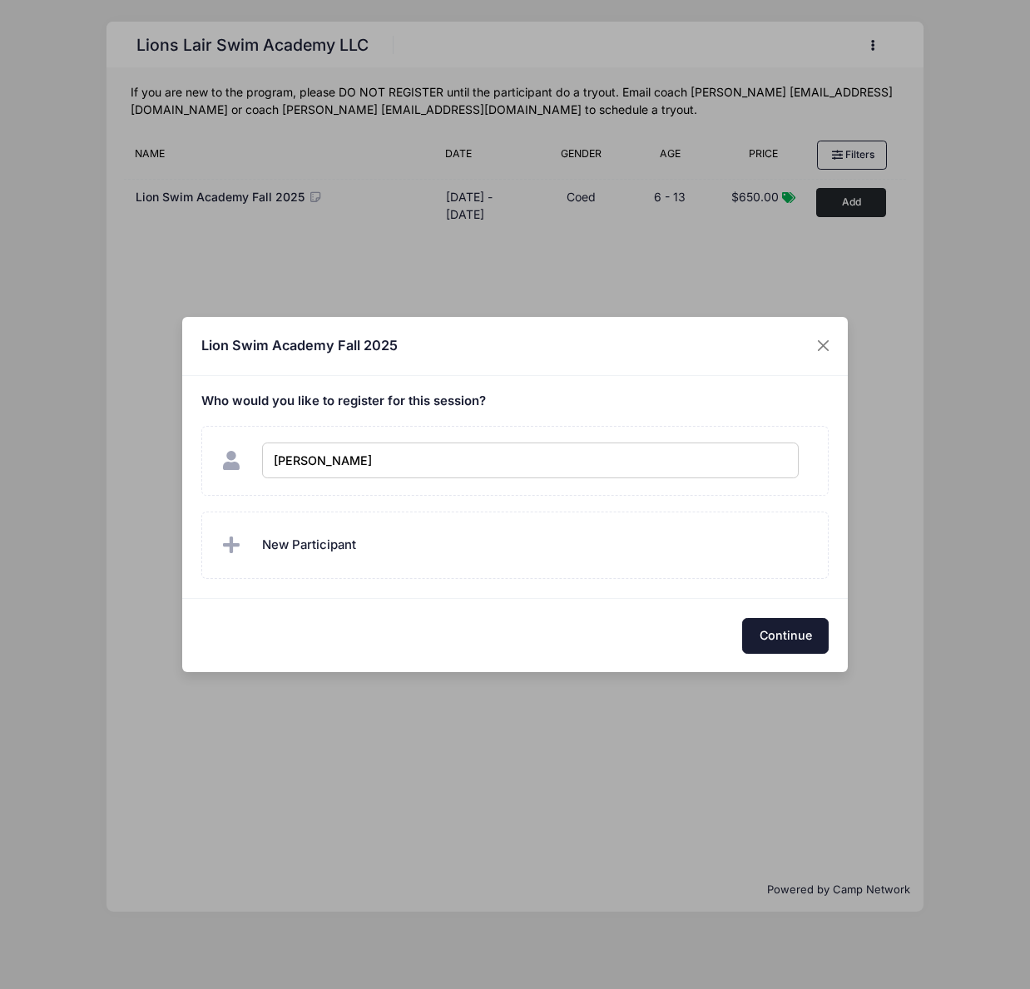
checkbox input "true"
click at [799, 636] on button "Continue" at bounding box center [785, 636] width 87 height 36
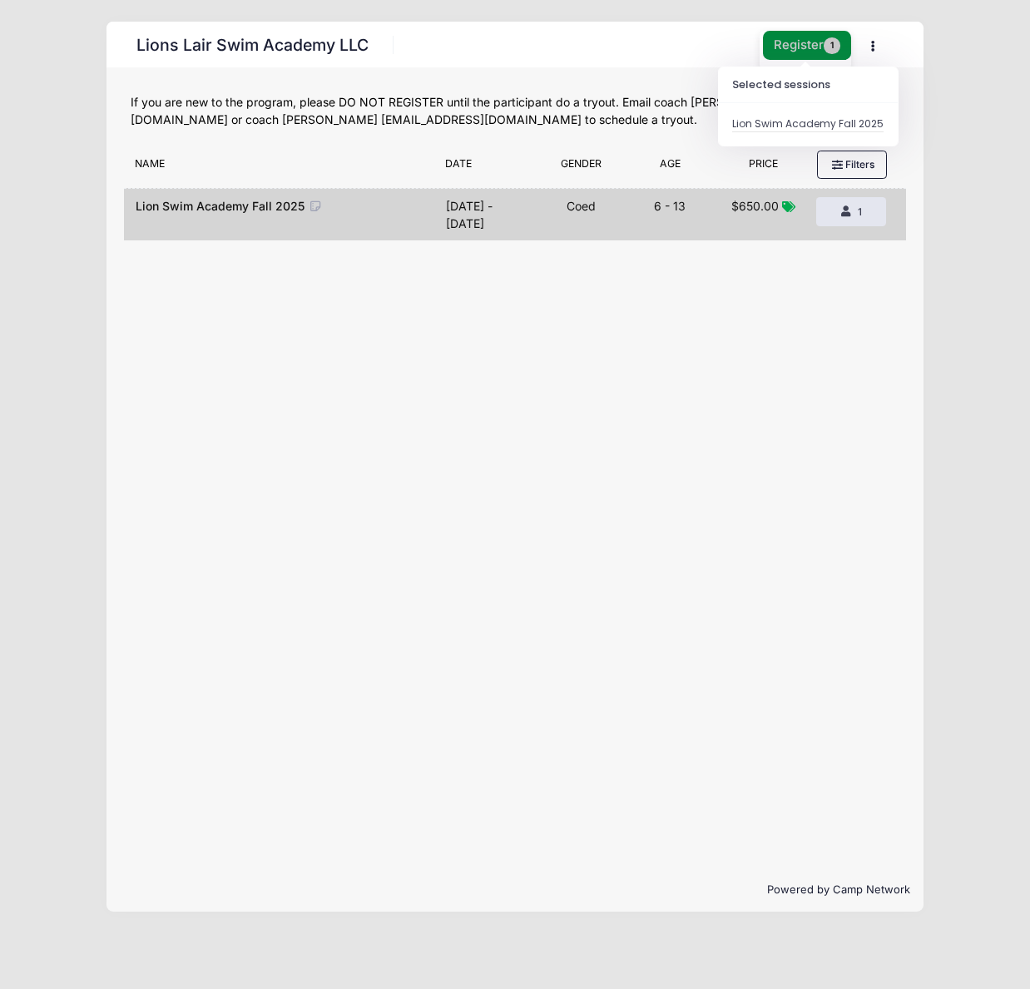
click at [777, 42] on button "Register 1" at bounding box center [807, 45] width 88 height 29
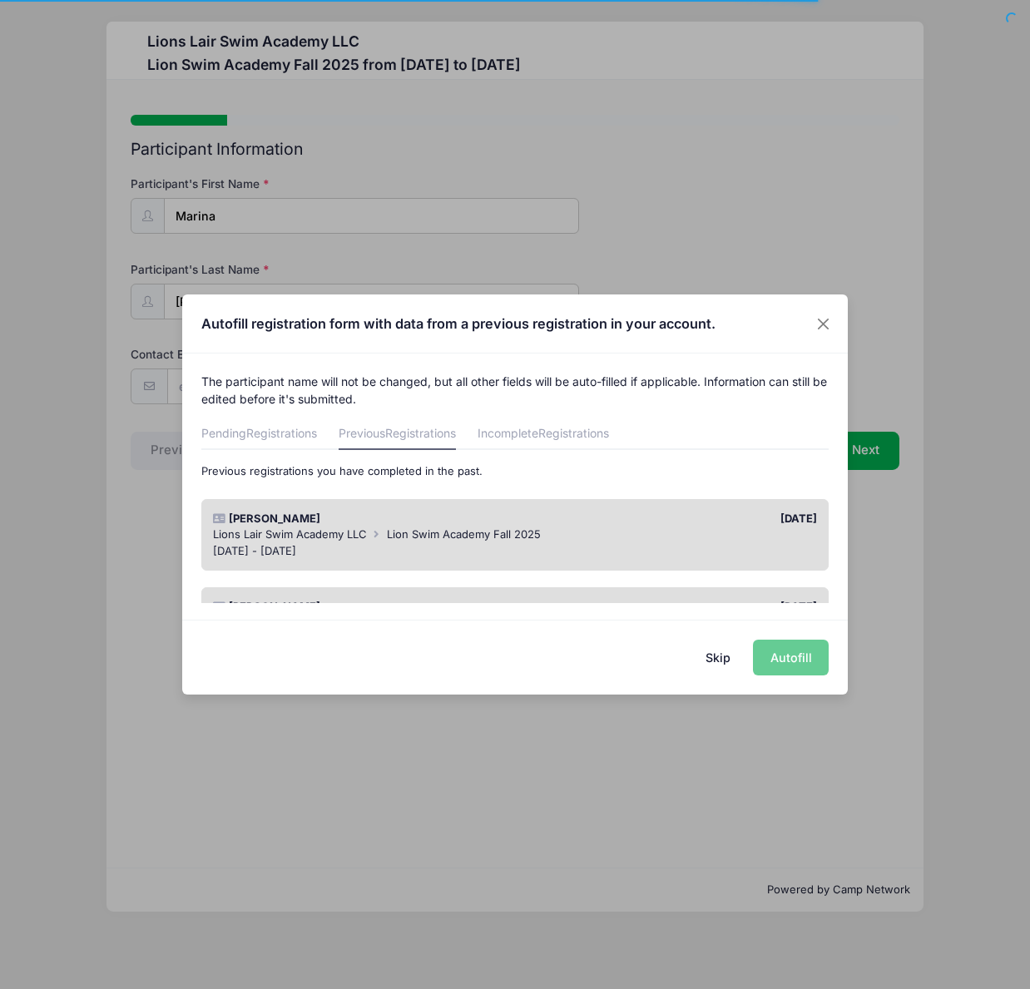
click at [363, 538] on span "Lions Lair Swim Academy LLC" at bounding box center [290, 533] width 154 height 13
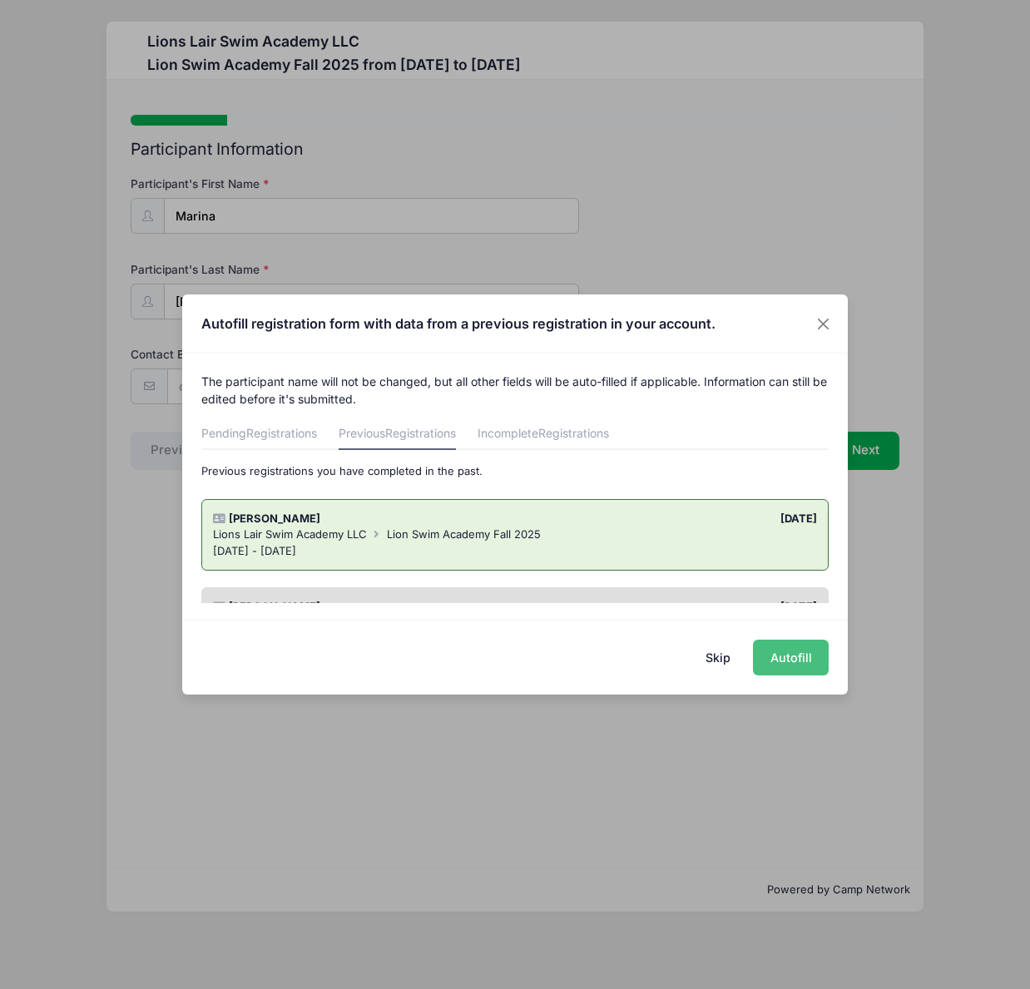
click at [782, 664] on button "Autofill" at bounding box center [791, 658] width 76 height 36
type input "[PERSON_NAME][EMAIL_ADDRESS][DOMAIN_NAME]"
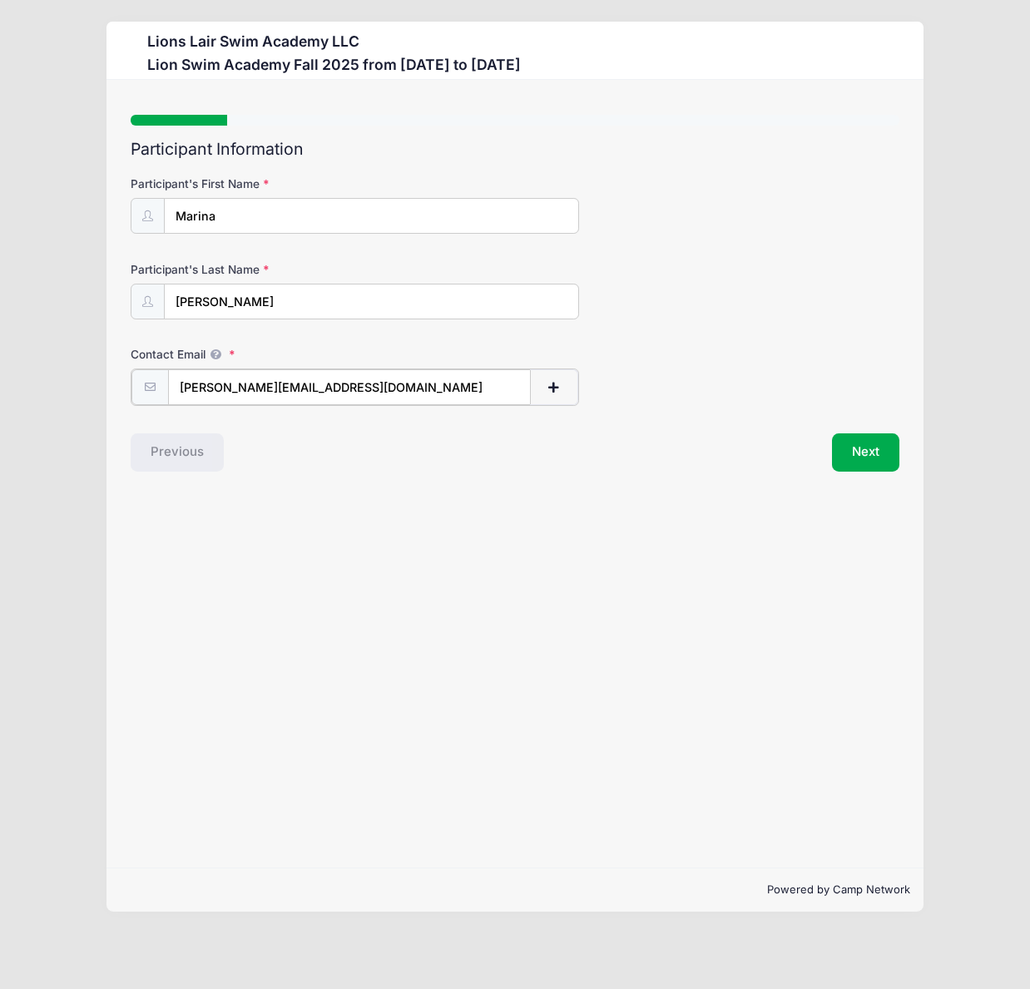
click at [554, 389] on span "button" at bounding box center [554, 388] width 15 height 12
click at [386, 480] on input "text" at bounding box center [317, 473] width 299 height 36
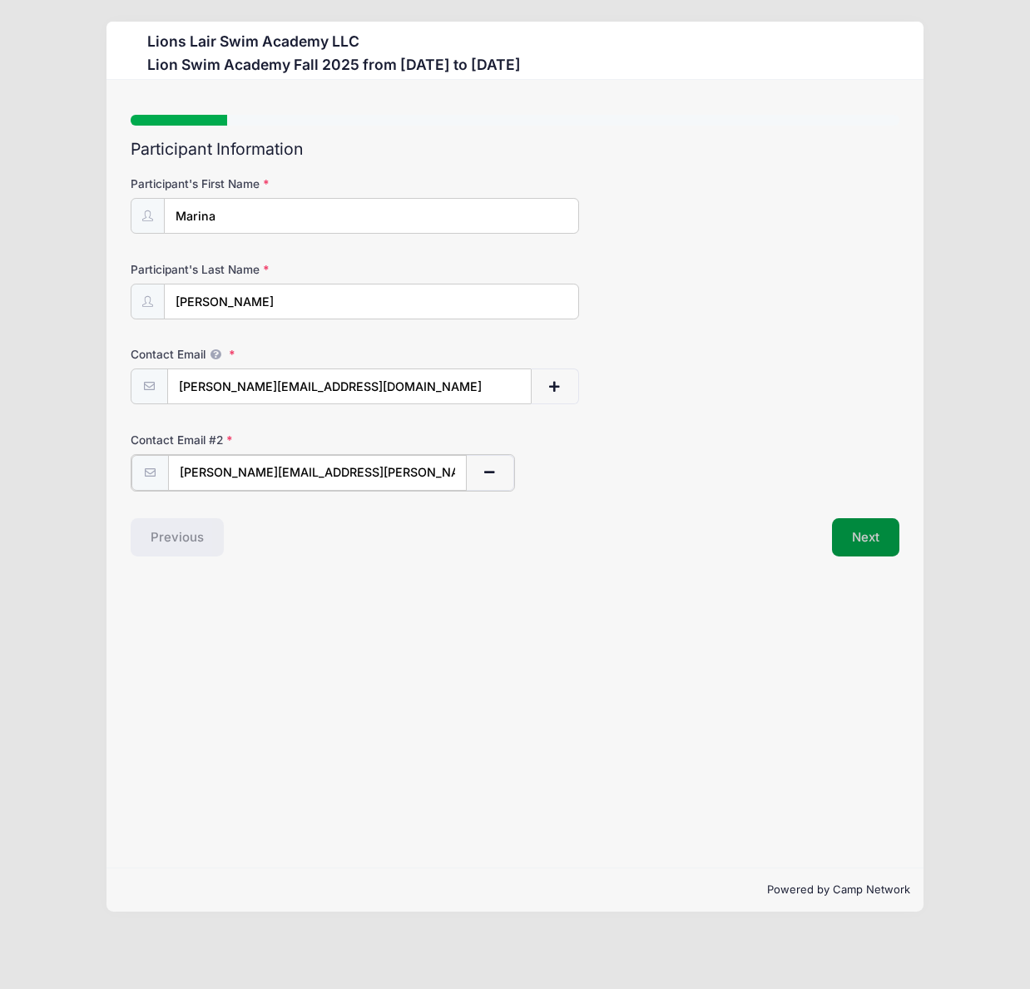
type input "[PERSON_NAME][EMAIL_ADDRESS][PERSON_NAME][DOMAIN_NAME]"
click at [862, 534] on button "Next" at bounding box center [865, 536] width 67 height 38
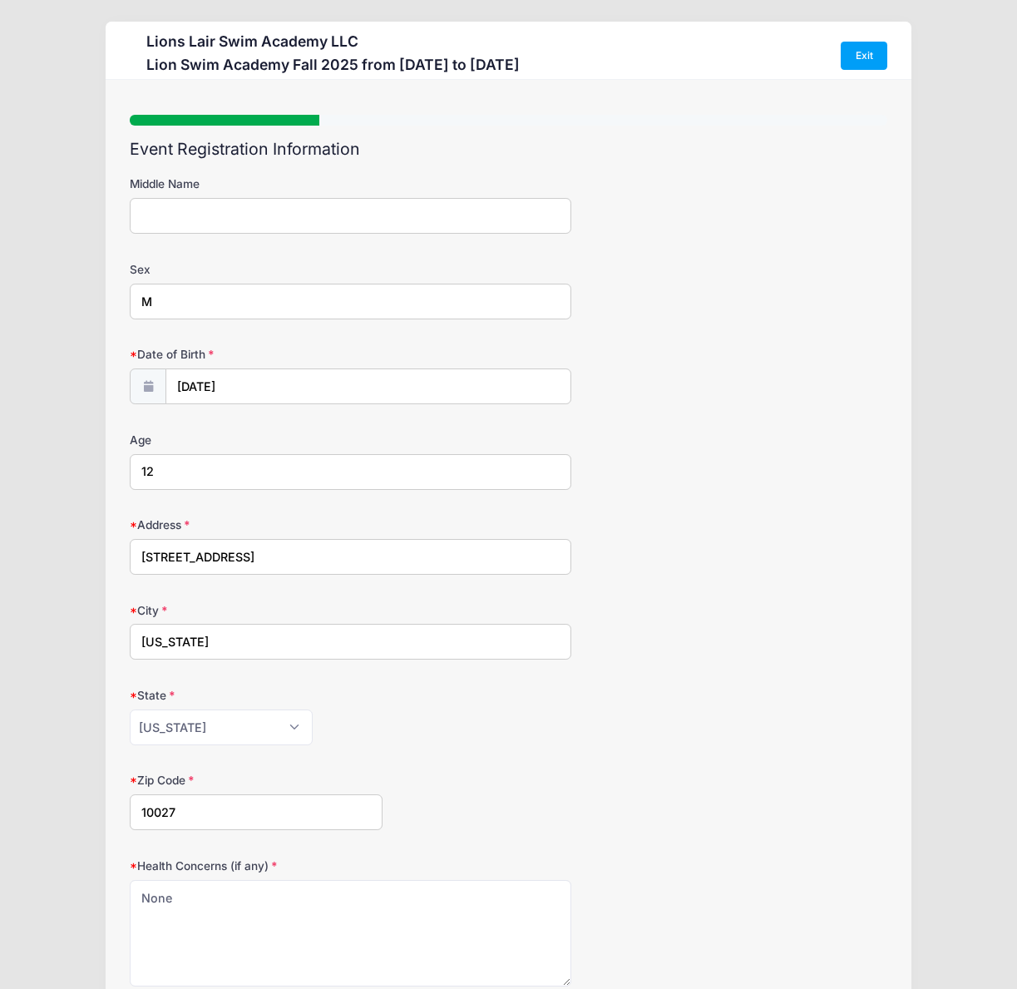
drag, startPoint x: 211, startPoint y: 309, endPoint x: 94, endPoint y: 309, distance: 117.3
click at [94, 309] on div "Lions Lair Swim Academy LLC Lion Swim Academy Fall 2025 from 09/09 to 12/18/202…" at bounding box center [509, 648] width 968 height 1296
type input "F"
type input "2013"
click at [189, 384] on input "02/21/2013" at bounding box center [368, 387] width 404 height 36
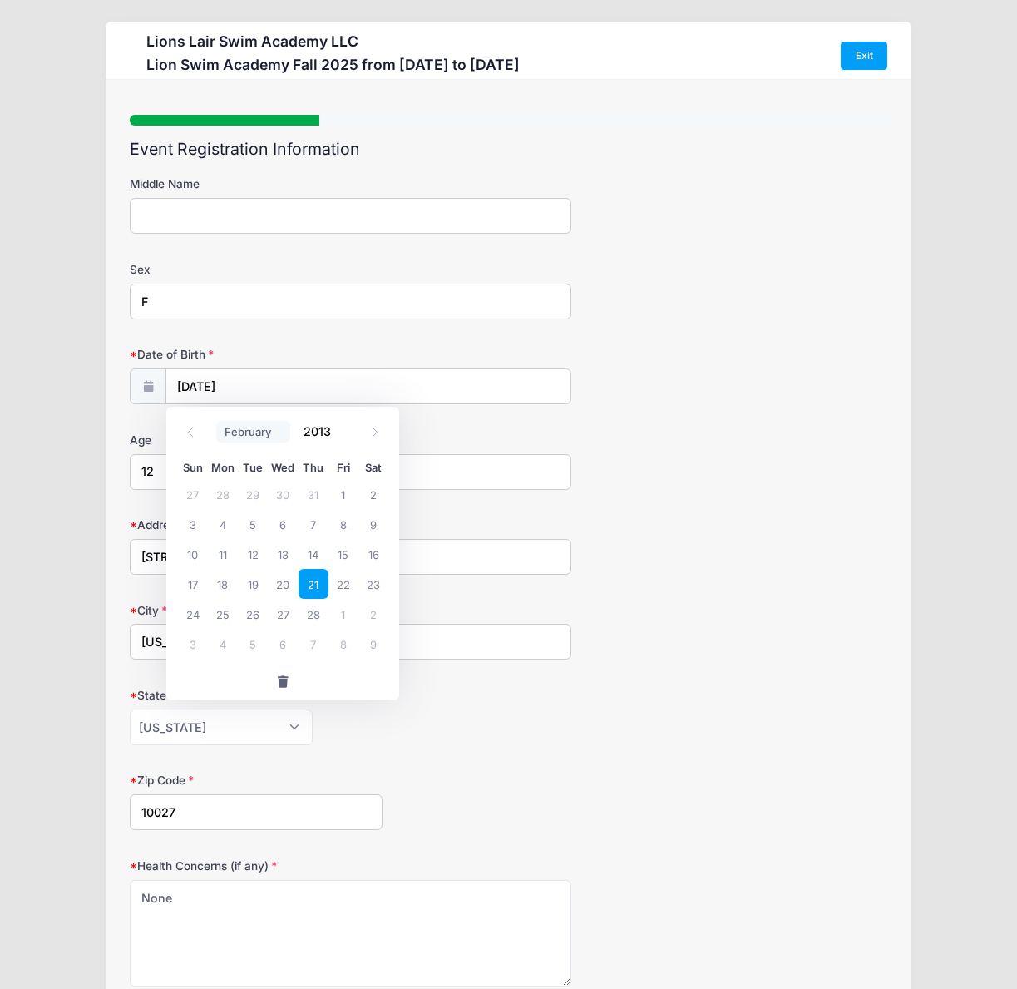
click at [240, 427] on select "January February March April May June July August September October November De…" at bounding box center [253, 432] width 74 height 22
select select "4"
click at [216, 421] on select "January February March April May June July August September October November De…" at bounding box center [253, 432] width 74 height 22
click at [314, 435] on input "2013" at bounding box center [322, 430] width 54 height 25
click at [343, 426] on span at bounding box center [344, 424] width 12 height 12
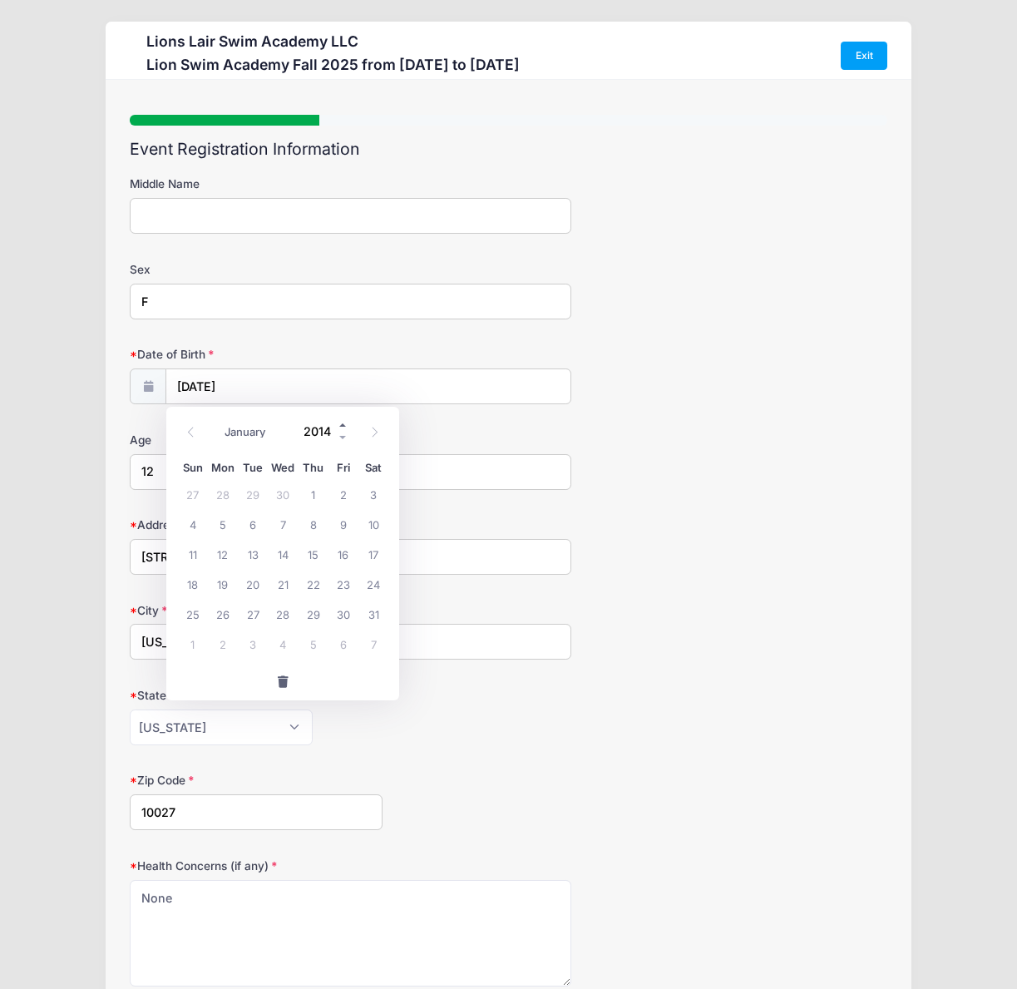
click at [343, 426] on span at bounding box center [344, 424] width 12 height 12
type input "2017"
click at [344, 525] on span "12" at bounding box center [344, 524] width 30 height 30
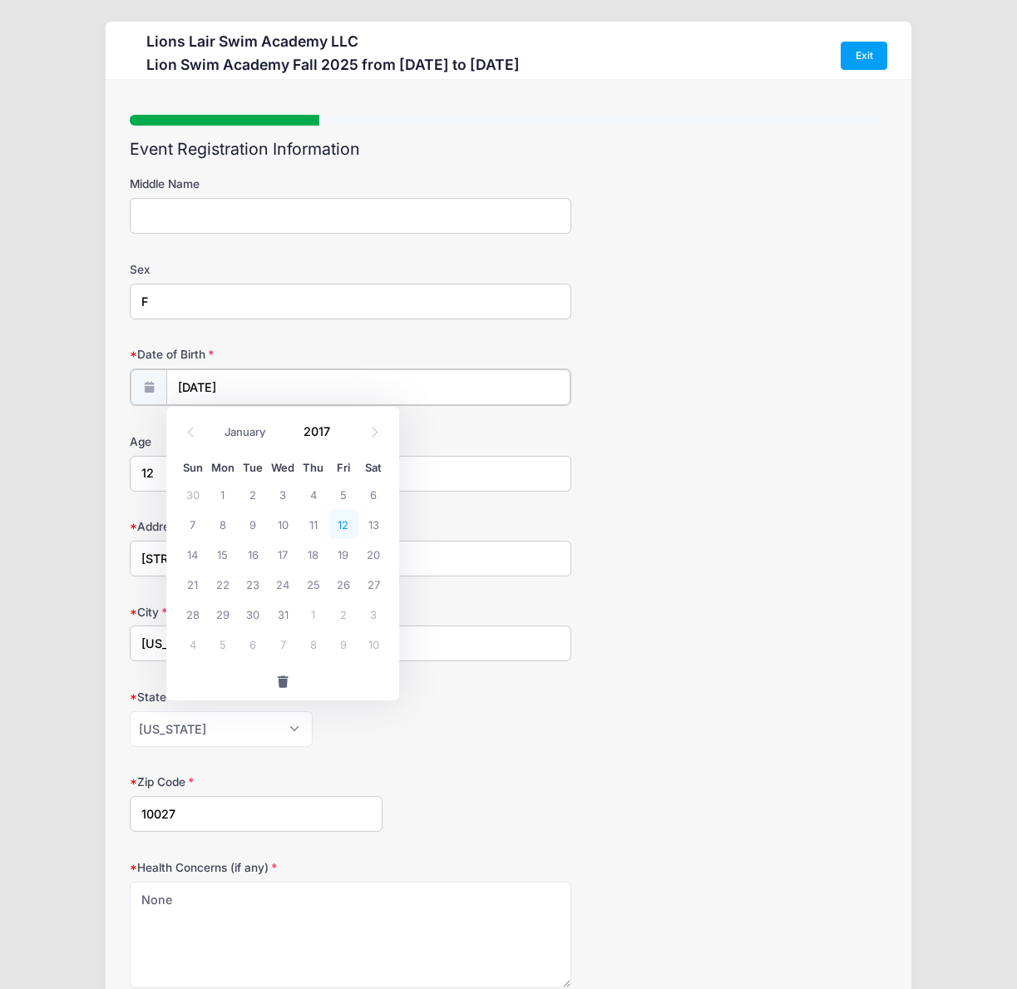
type input "05/12/2017"
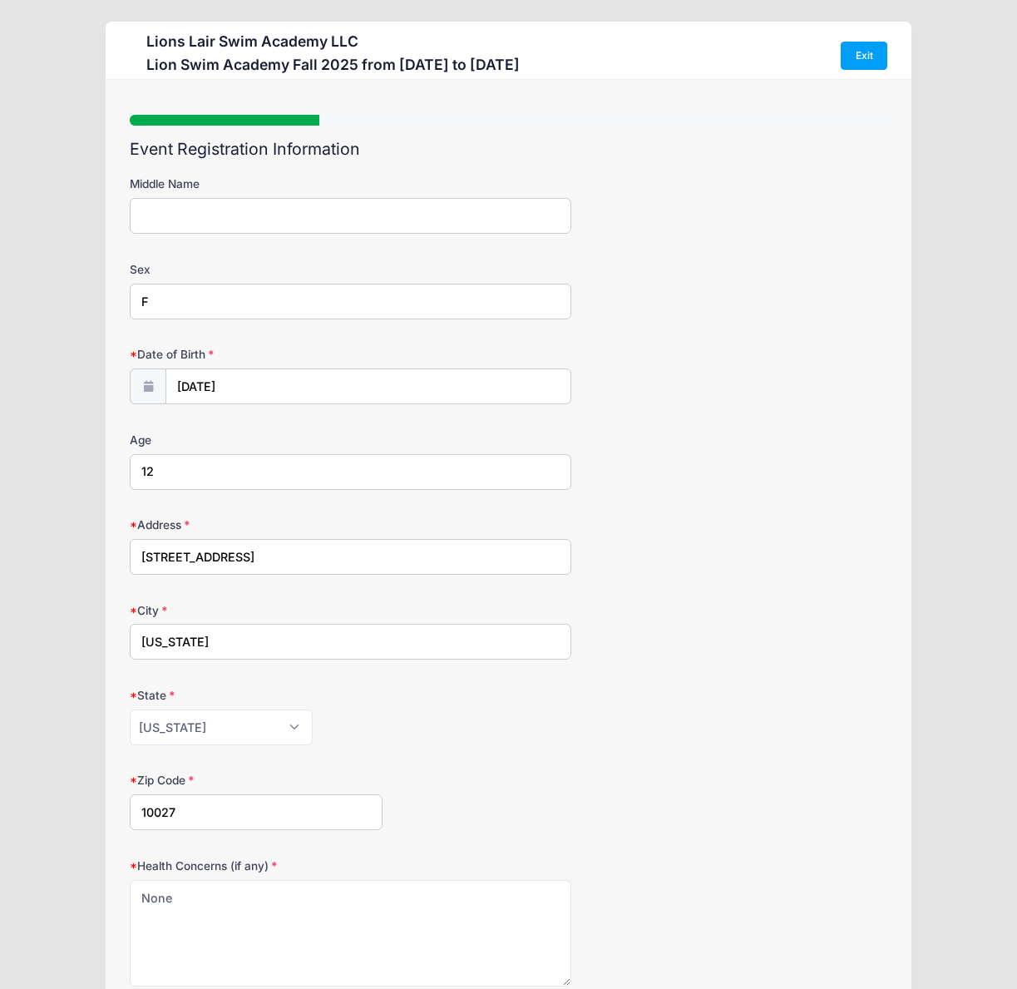
click at [195, 473] on input "12" at bounding box center [351, 472] width 442 height 36
type input "1"
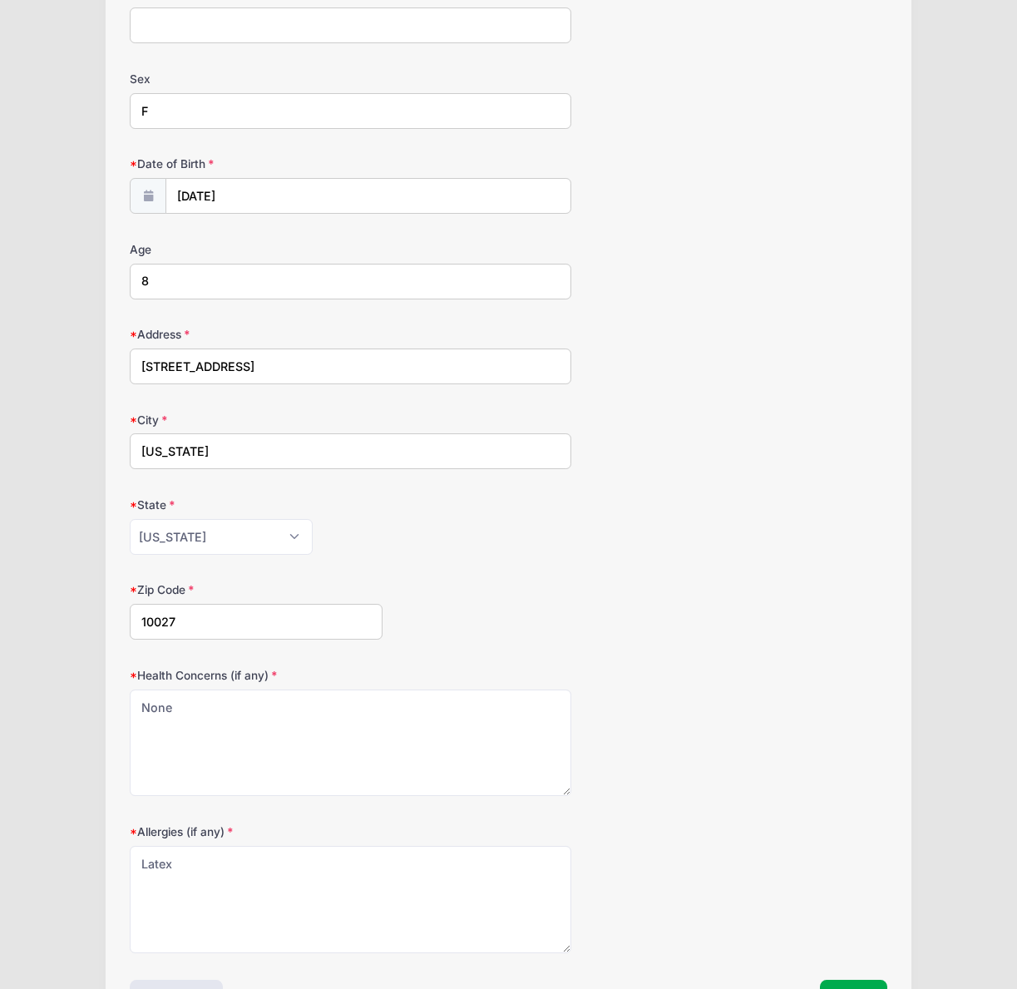
scroll to position [307, 0]
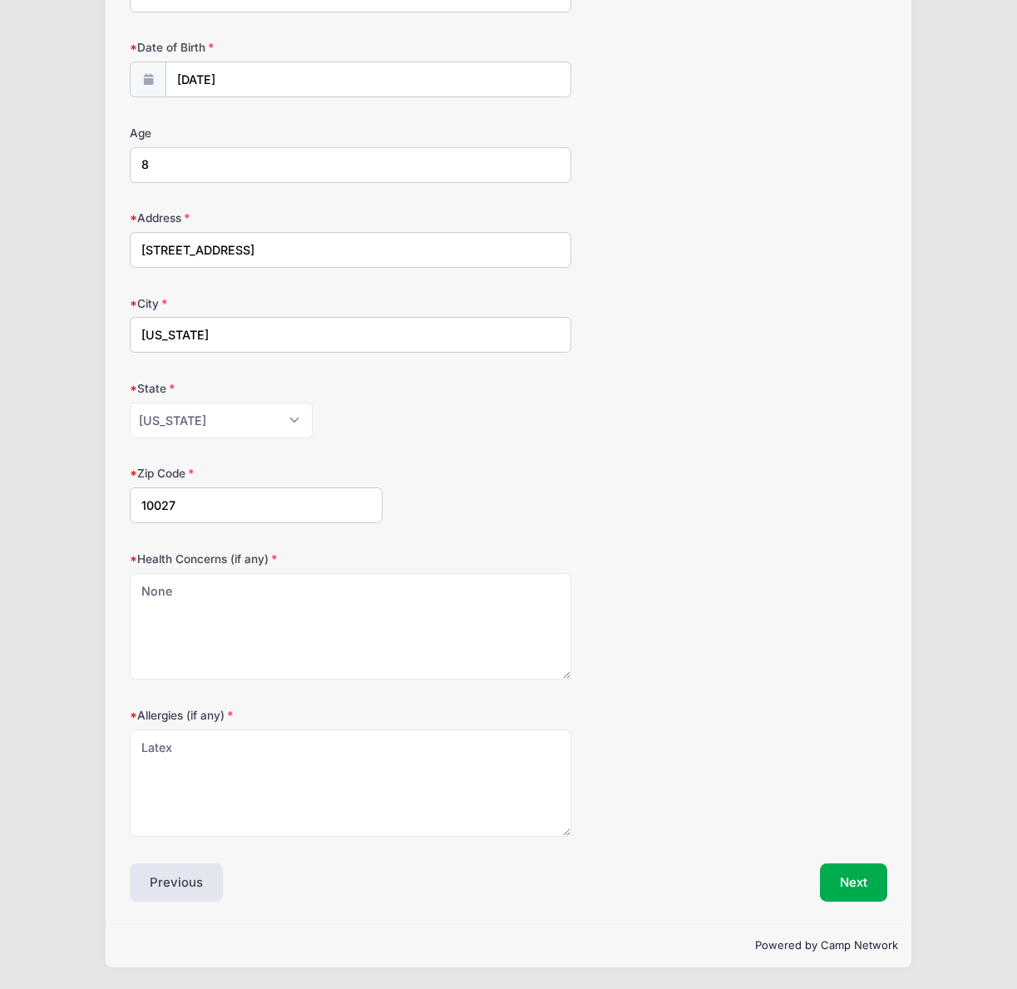
type input "8"
drag, startPoint x: 183, startPoint y: 745, endPoint x: 97, endPoint y: 746, distance: 86.5
click at [97, 746] on div "Lions Lair Swim Academy LLC Lion Swim Academy Fall 2025 from 09/09 to 12/18/202…" at bounding box center [509, 341] width 968 height 1296
type textarea "none"
click at [824, 512] on div "Zip Code 10027" at bounding box center [509, 494] width 758 height 58
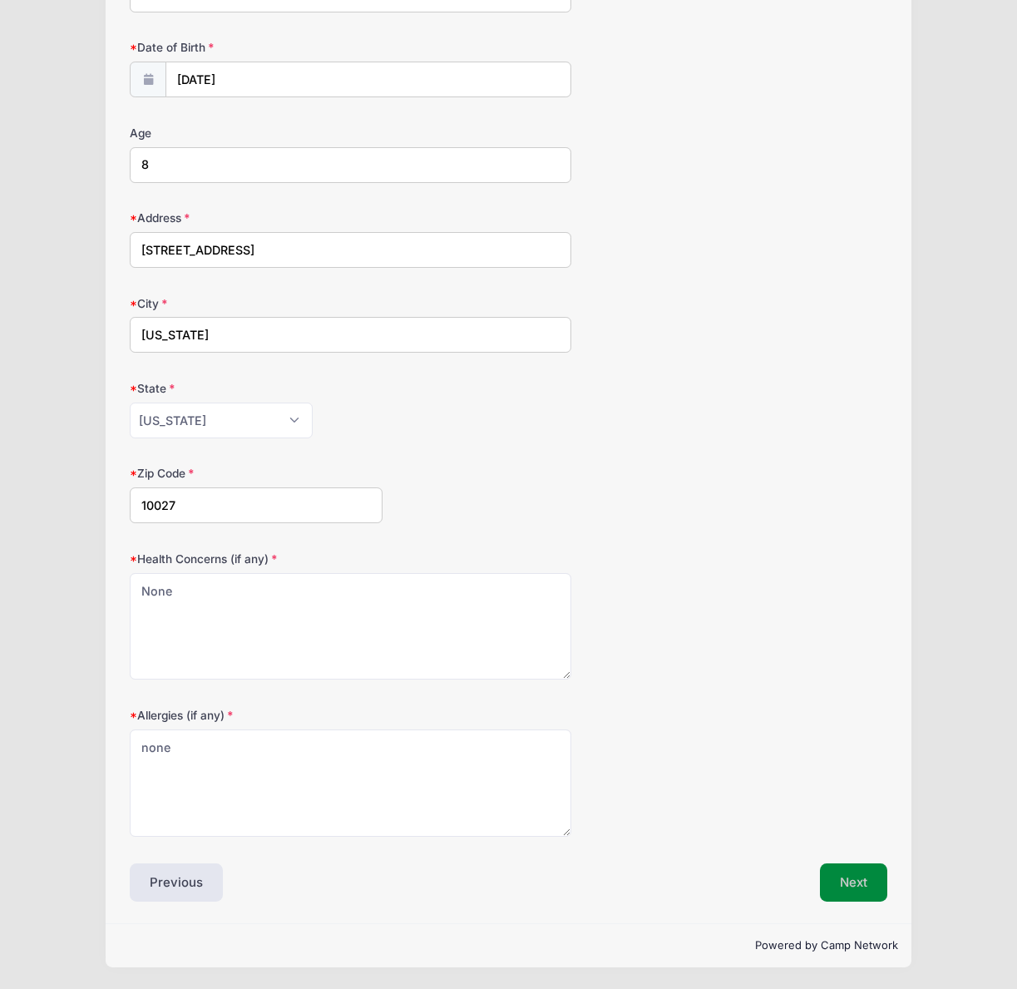
click at [858, 884] on button "Next" at bounding box center [853, 883] width 67 height 38
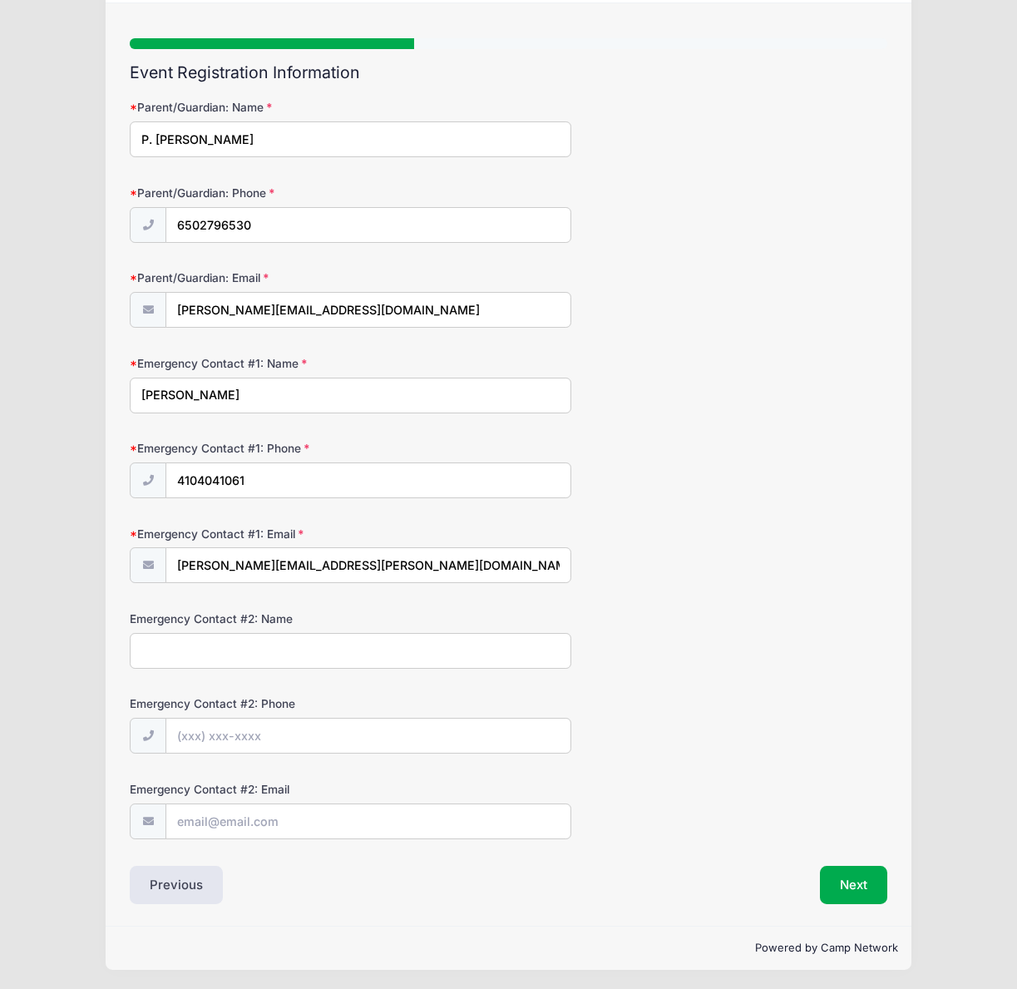
scroll to position [79, 0]
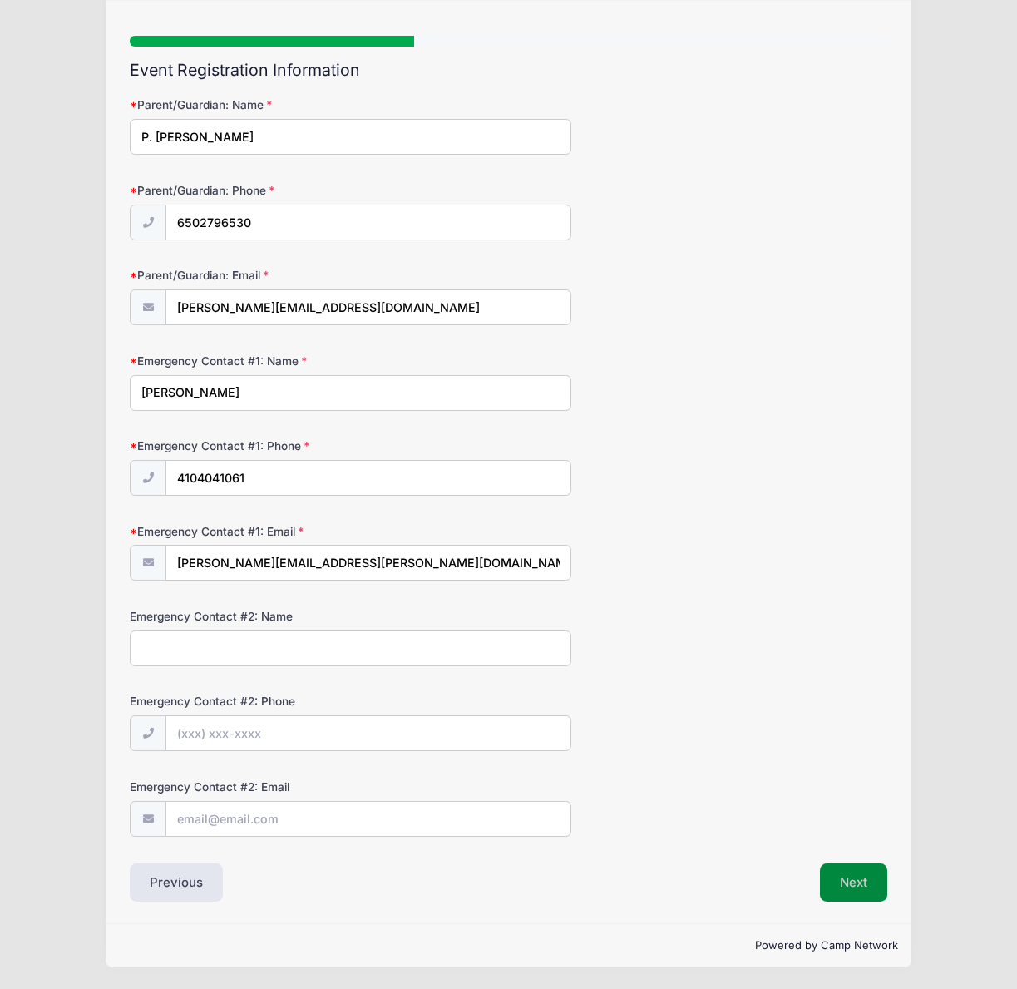
click at [854, 887] on button "Next" at bounding box center [853, 883] width 67 height 38
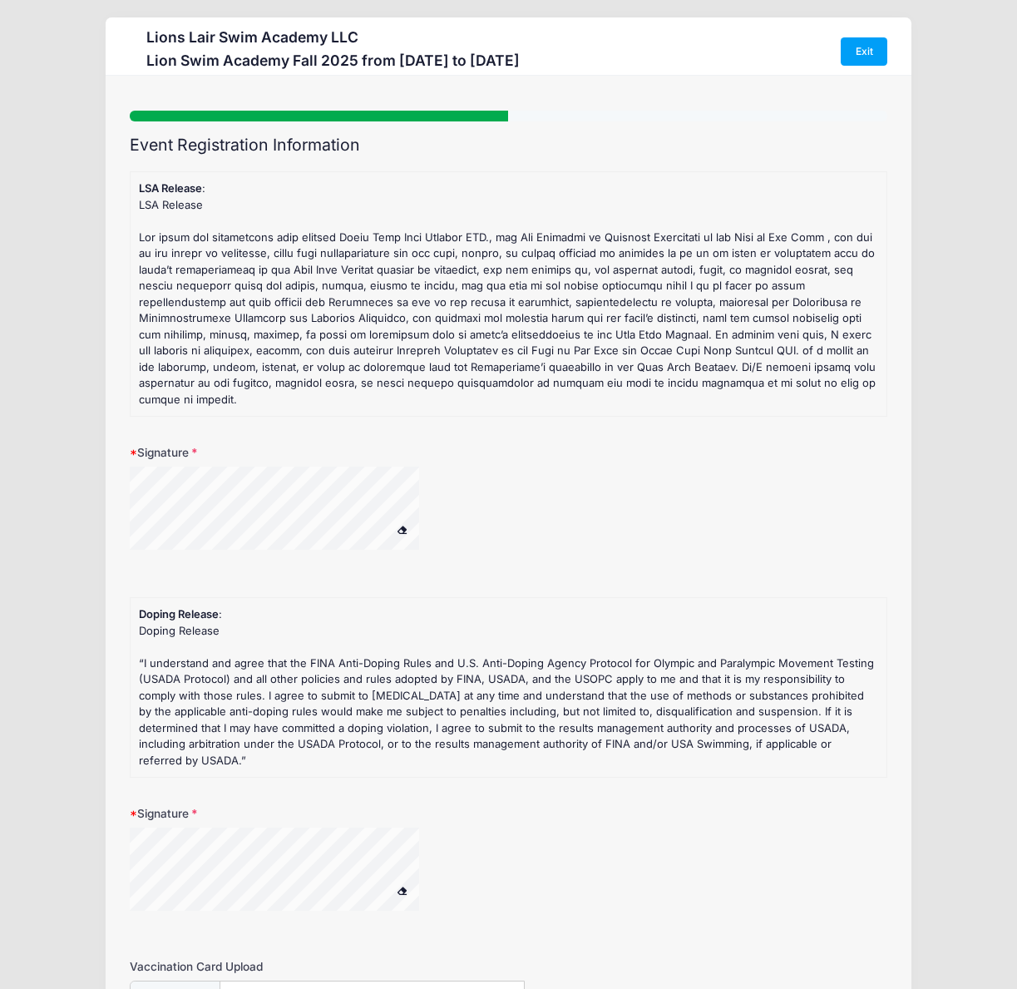
scroll to position [0, 0]
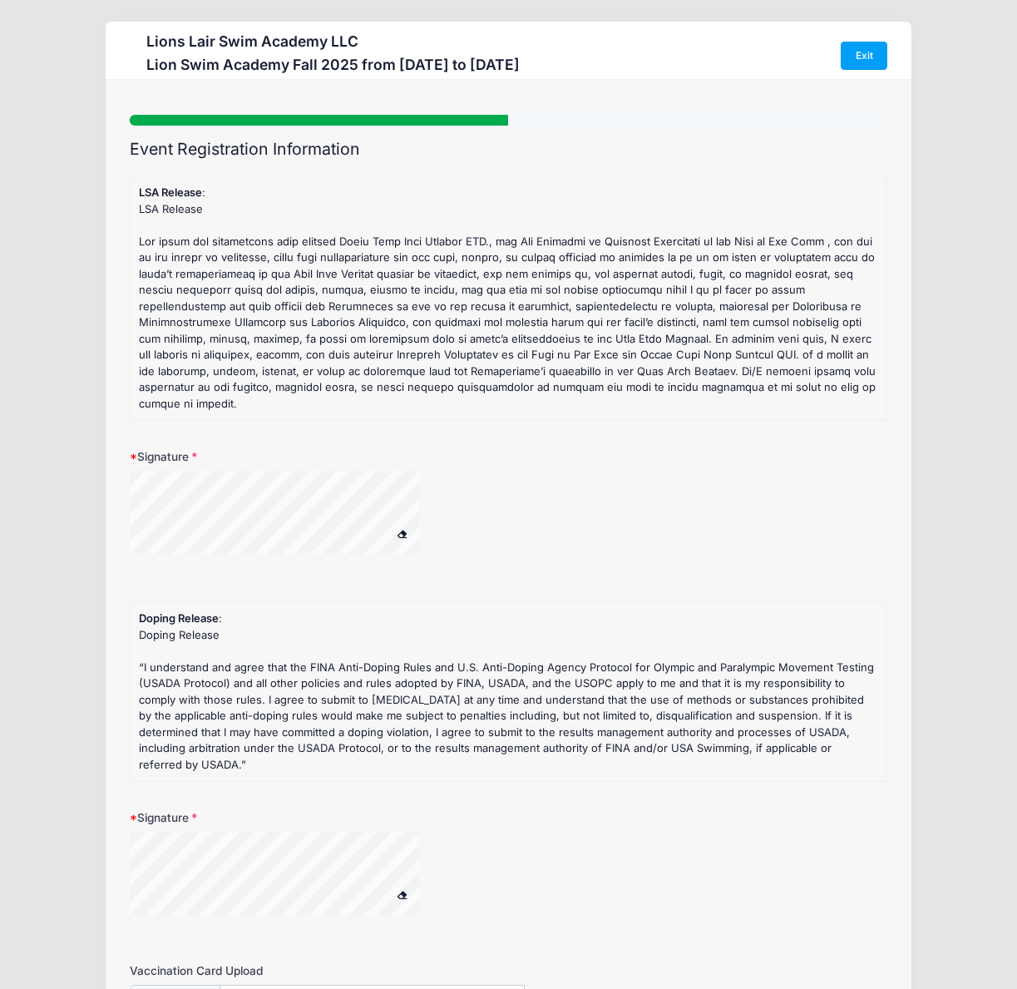
click at [408, 854] on div at bounding box center [296, 876] width 333 height 88
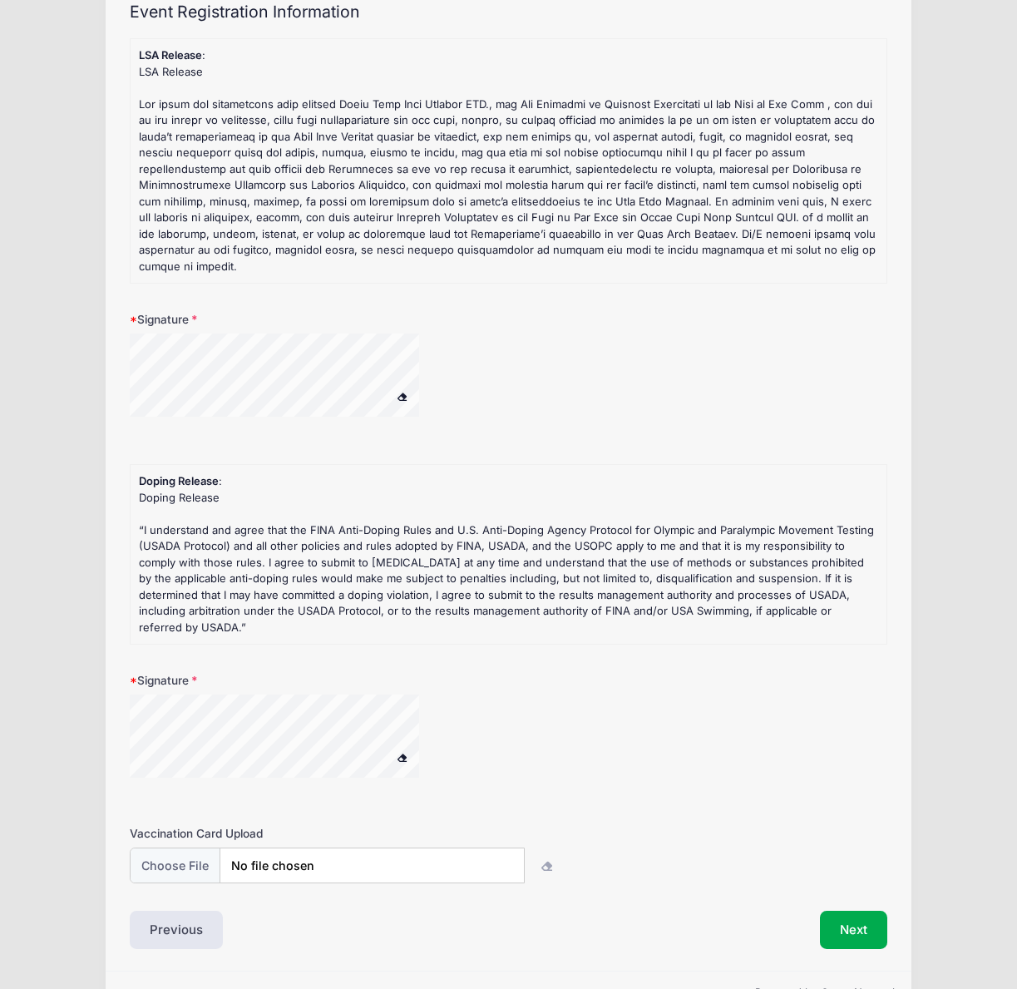
scroll to position [152, 0]
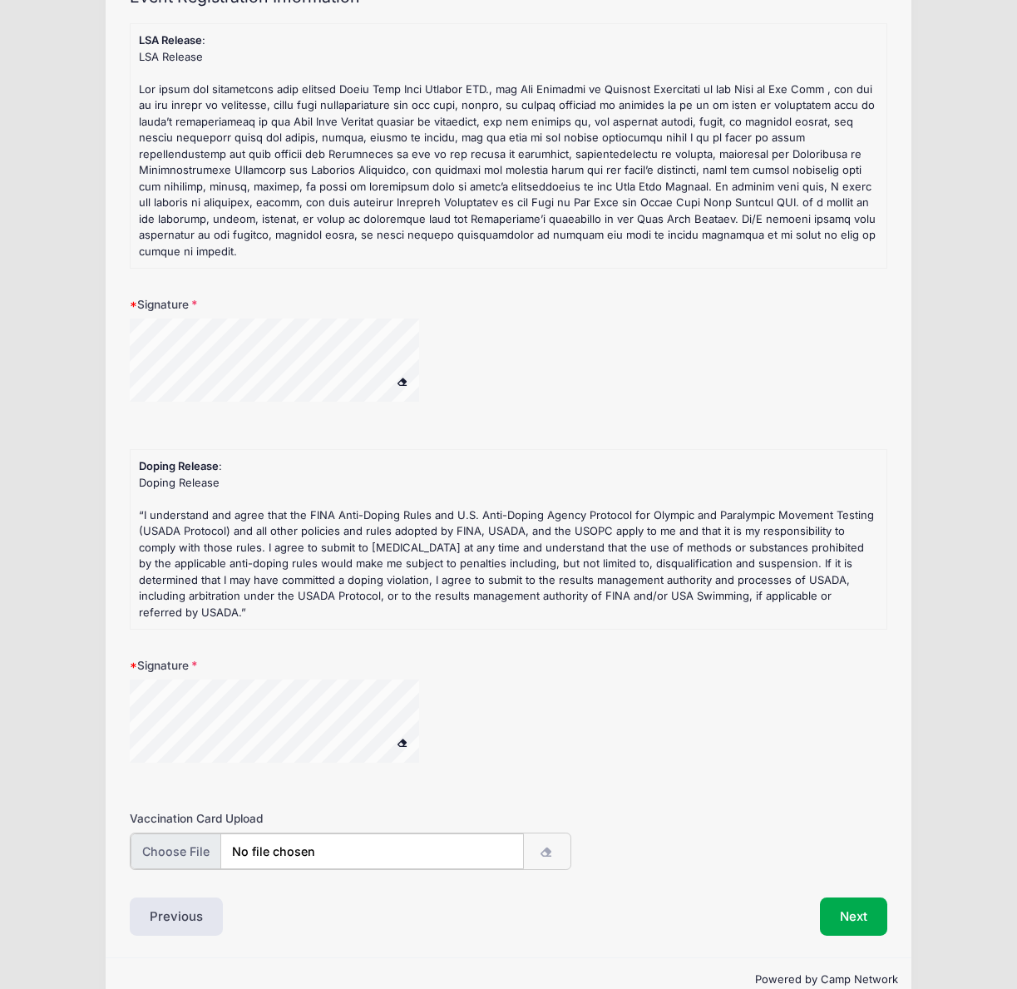
click at [171, 834] on input "file" at bounding box center [328, 852] width 394 height 36
type input "C:\fakepath\DOE Health Form and Immunizations_completed and signed.jpg"
click at [849, 896] on button "Next" at bounding box center [853, 915] width 67 height 38
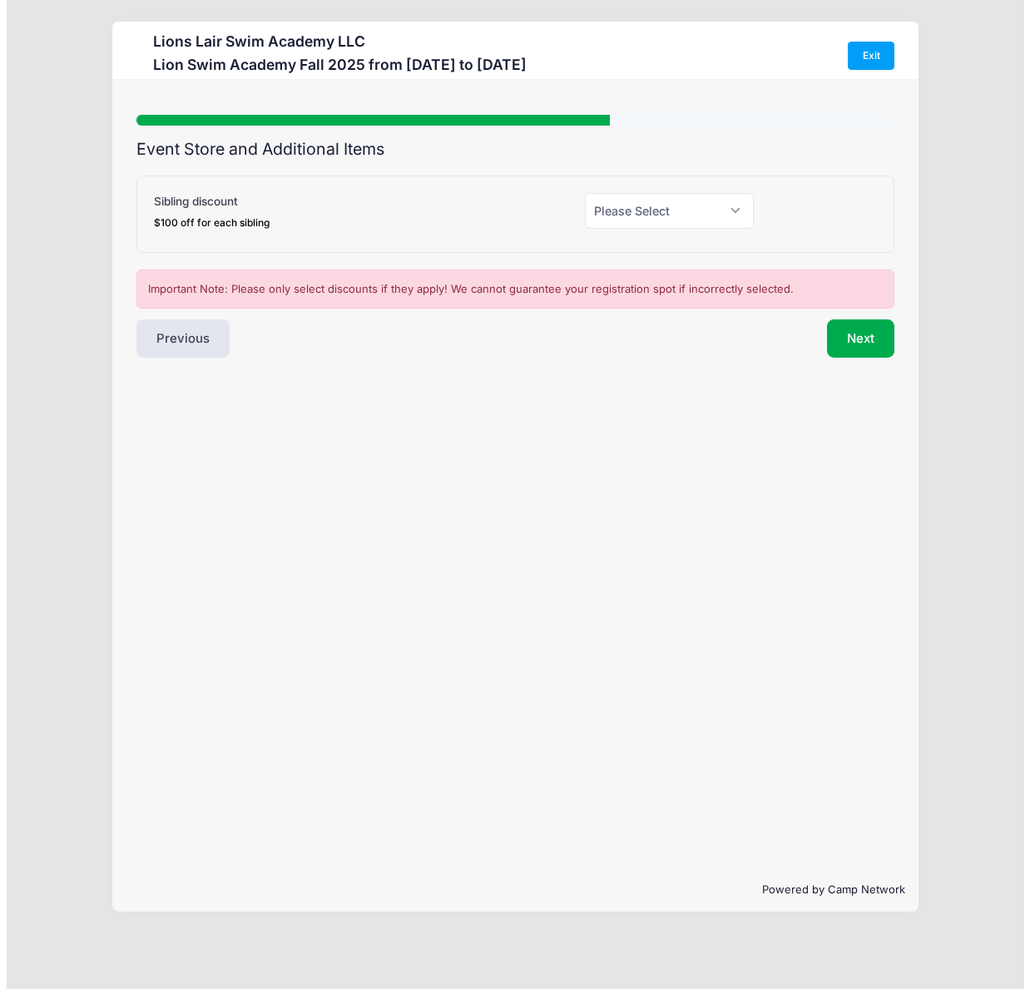
scroll to position [0, 0]
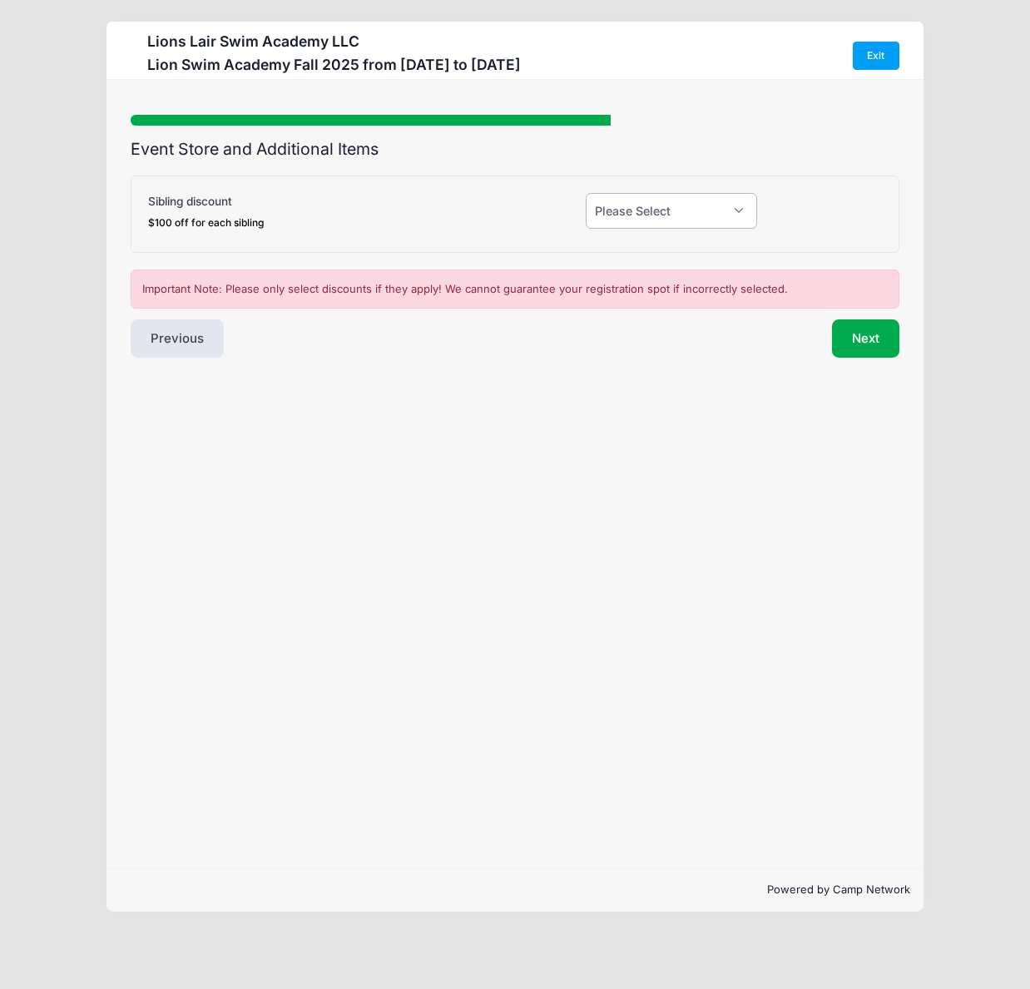
click at [720, 202] on select "Please Select Yes (-$100.00) No" at bounding box center [671, 211] width 171 height 36
select select "0"
click at [586, 193] on select "Please Select Yes (-$100.00) No" at bounding box center [671, 211] width 171 height 36
click at [874, 339] on button "Next" at bounding box center [865, 338] width 67 height 38
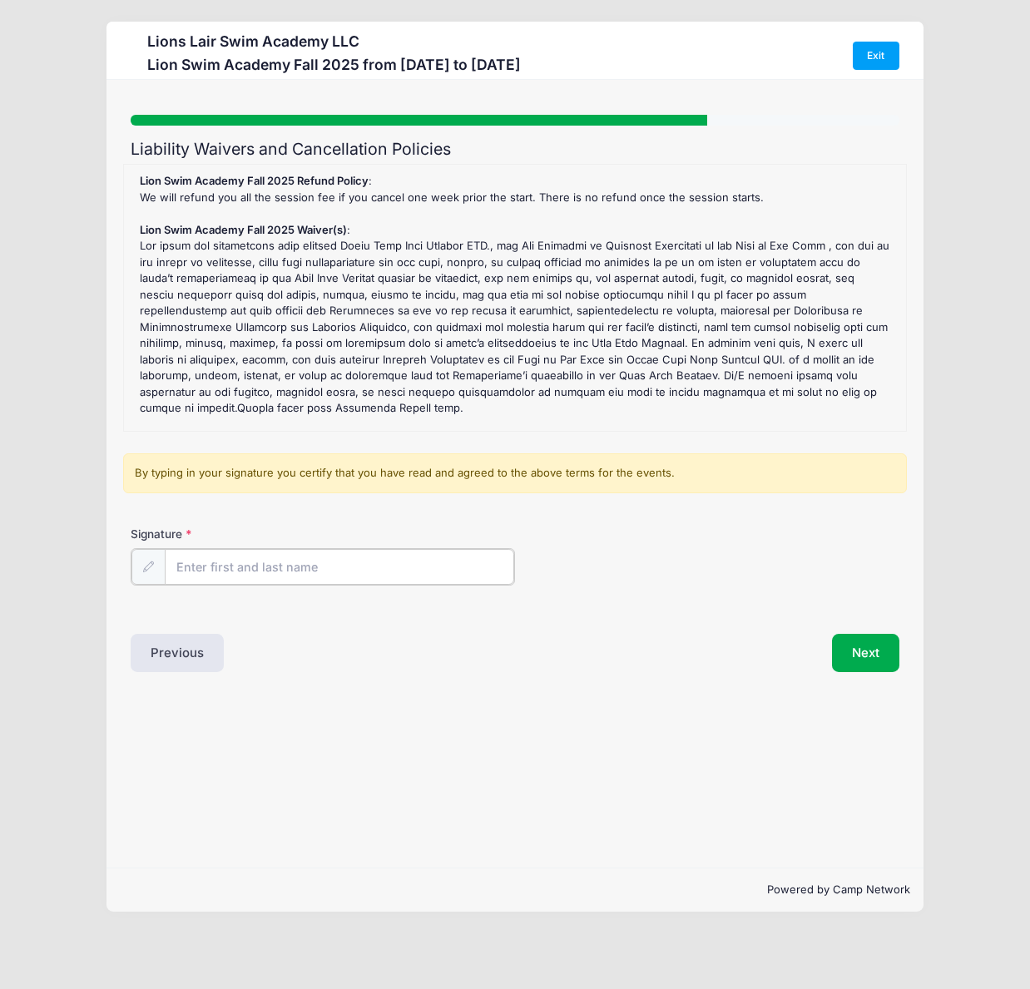
click at [267, 564] on input "Signature" at bounding box center [339, 567] width 349 height 36
type input "P James Schuck"
click at [864, 661] on button "Next" at bounding box center [865, 651] width 67 height 38
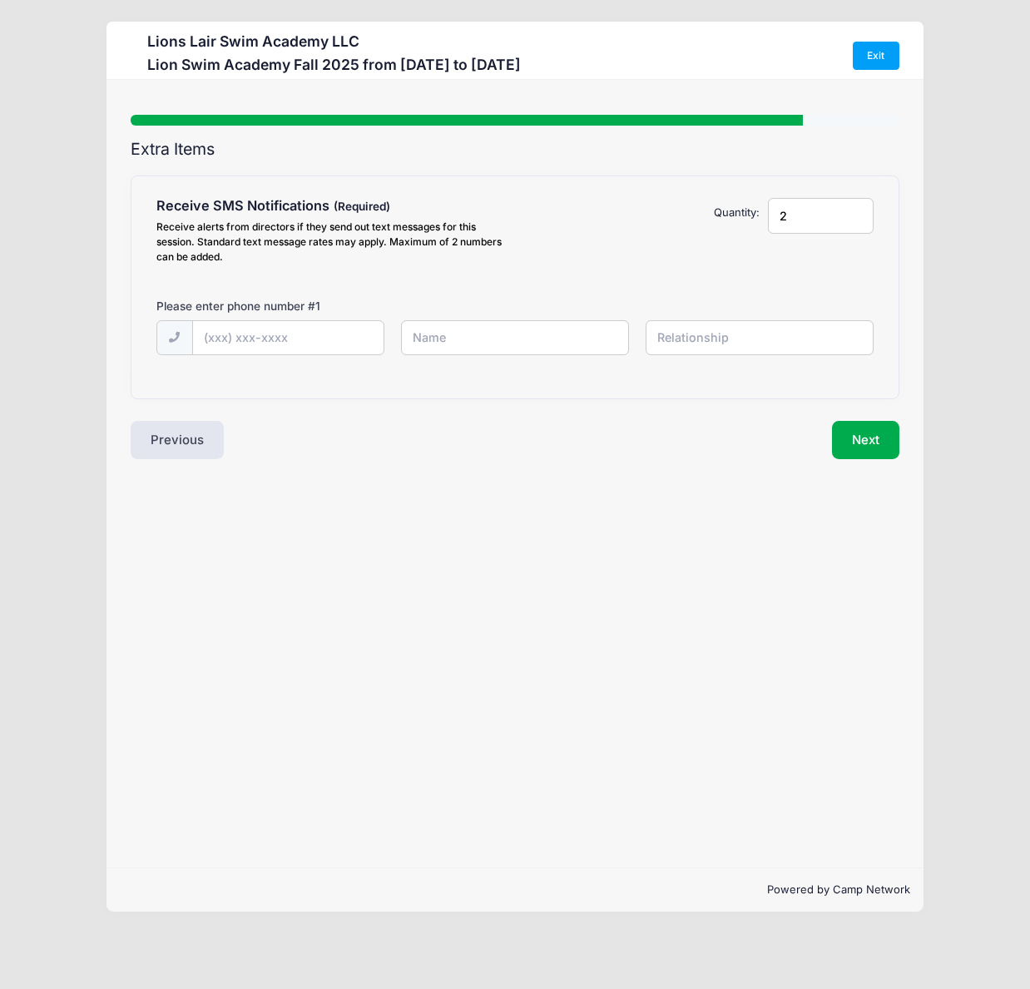
type input "2"
click at [855, 210] on input "2" at bounding box center [821, 216] width 106 height 36
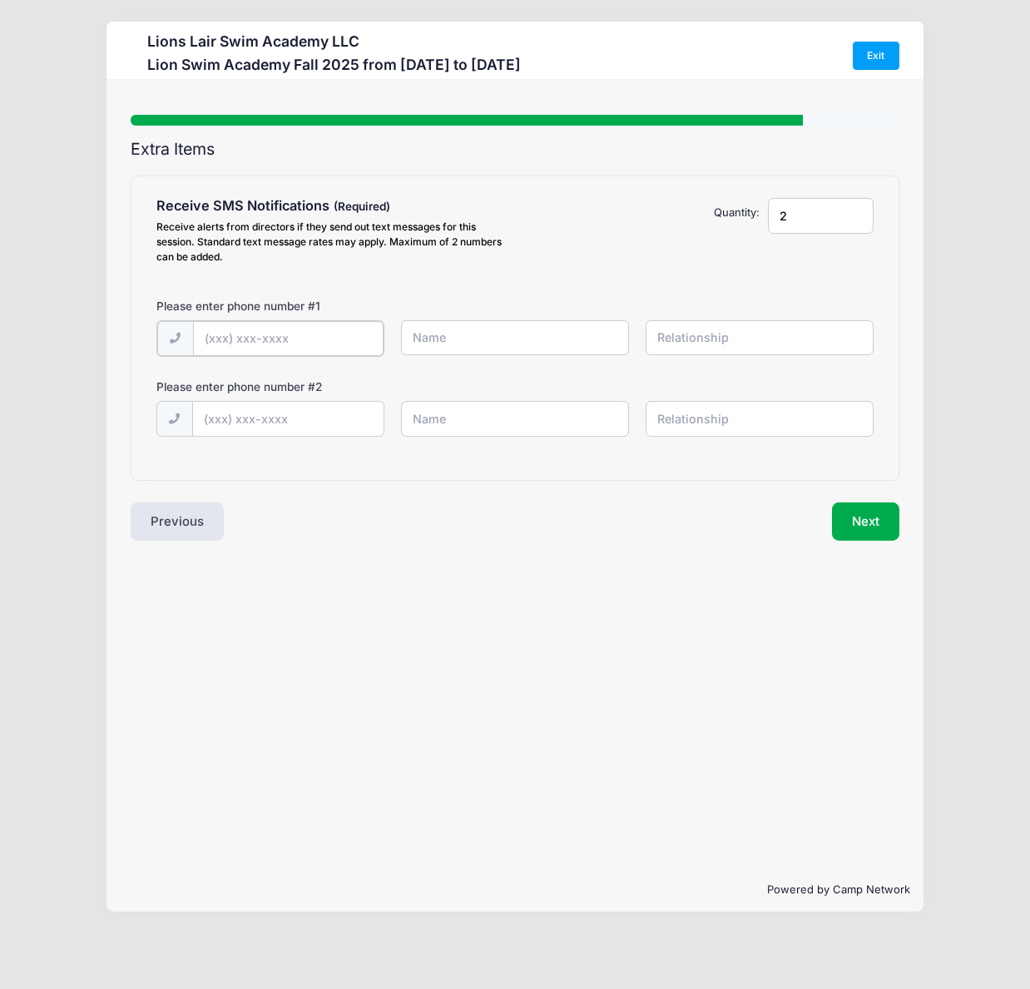
click at [325, 331] on input "text" at bounding box center [288, 339] width 191 height 36
type input "(650) 279-6530"
click at [300, 416] on input "text" at bounding box center [288, 418] width 191 height 36
type input "(410) 404-1061"
click at [557, 345] on input "text" at bounding box center [515, 338] width 229 height 36
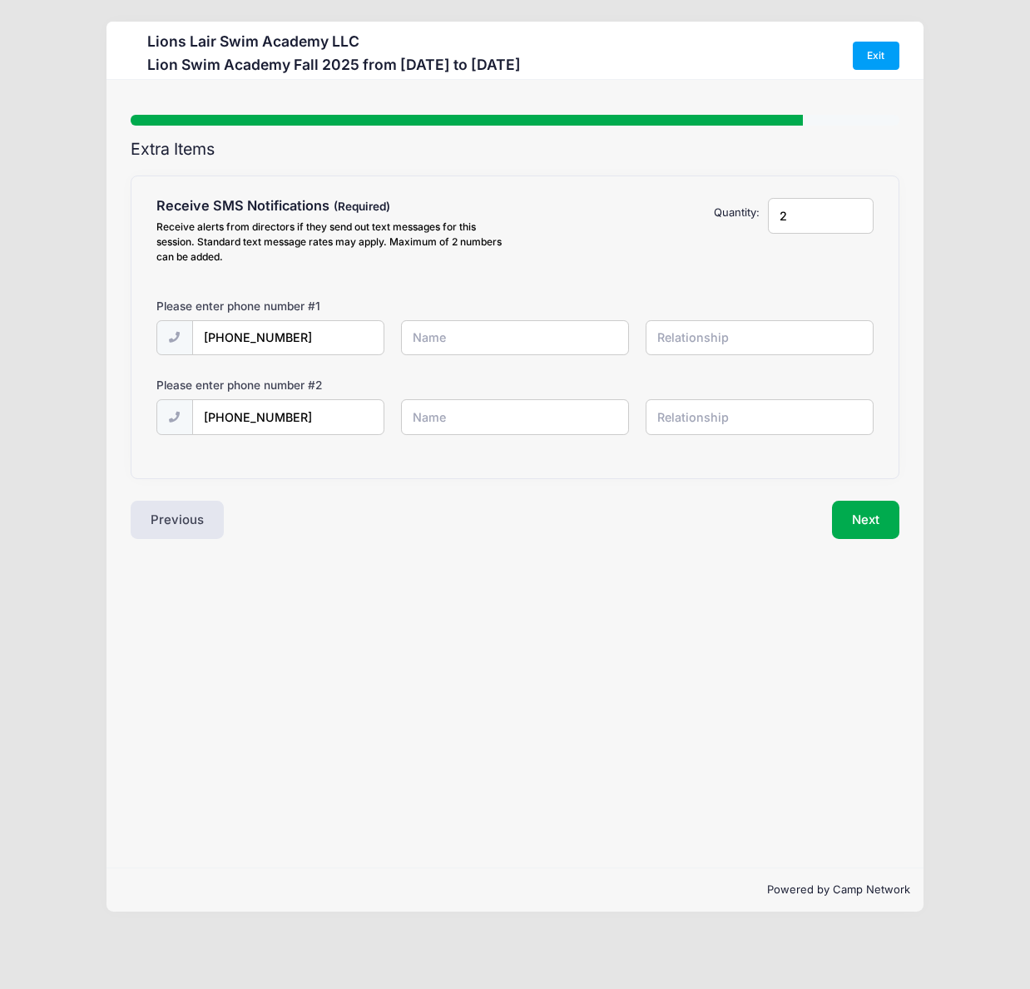
type input "Jim Schuck"
click at [709, 331] on input "text" at bounding box center [760, 338] width 229 height 36
type input "Father"
click at [529, 418] on input "text" at bounding box center [515, 417] width 229 height 36
type input "g"
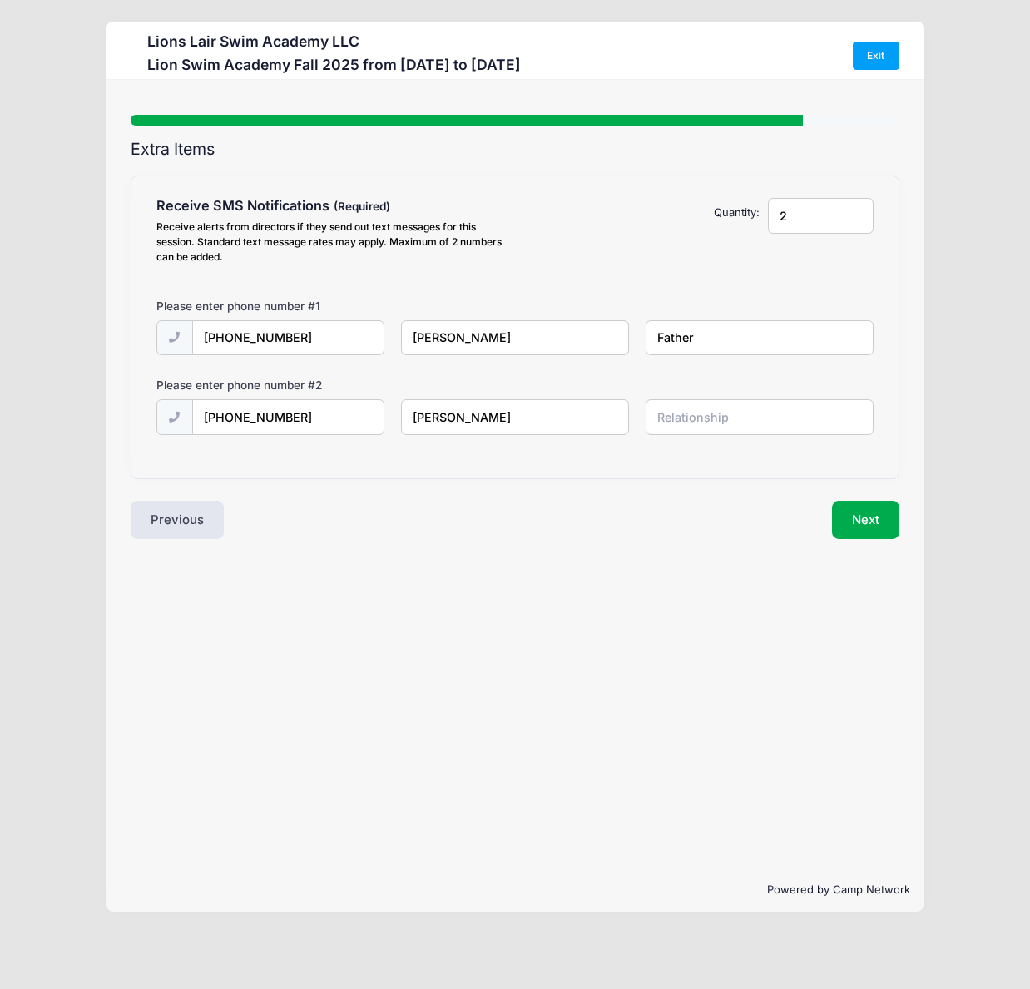
type input "Gretchen Krueger"
type input "Mother"
click at [866, 518] on button "Next" at bounding box center [865, 520] width 67 height 38
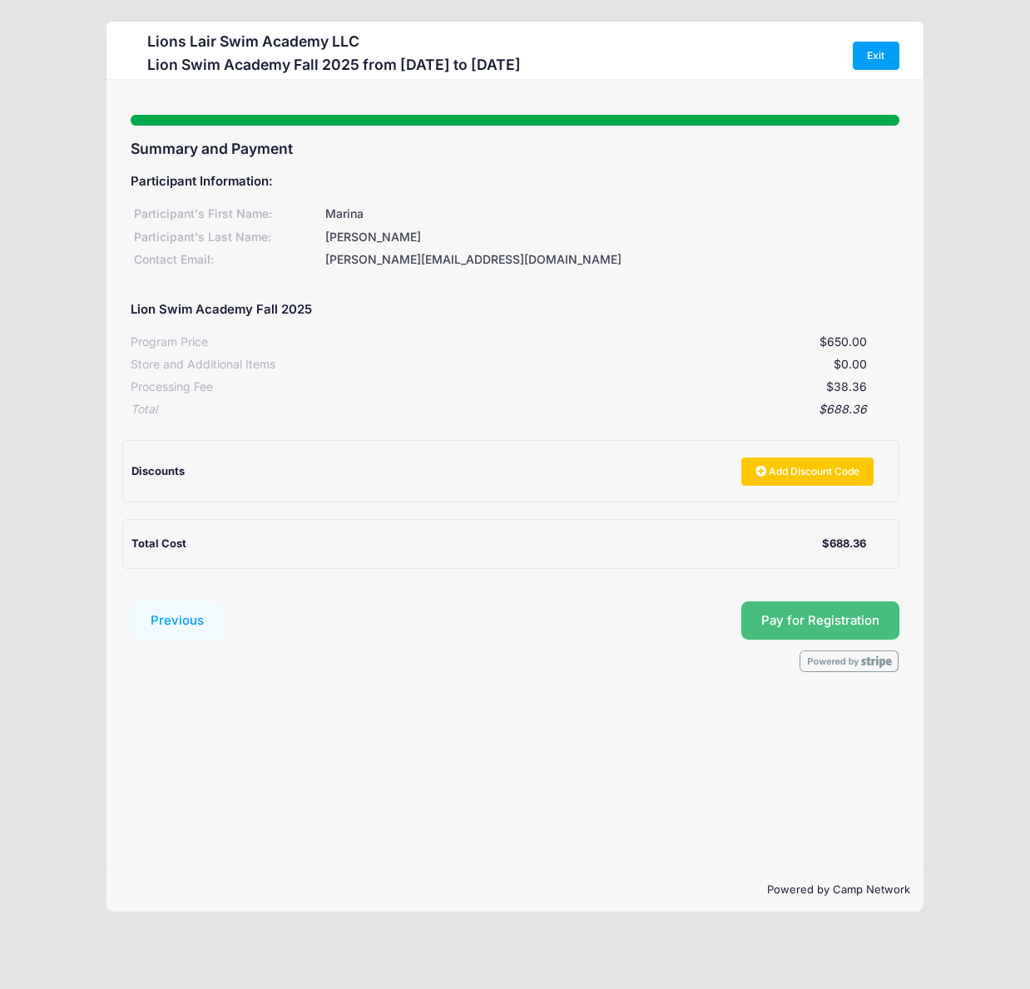
click at [825, 621] on button "Pay for Registration" at bounding box center [820, 621] width 158 height 38
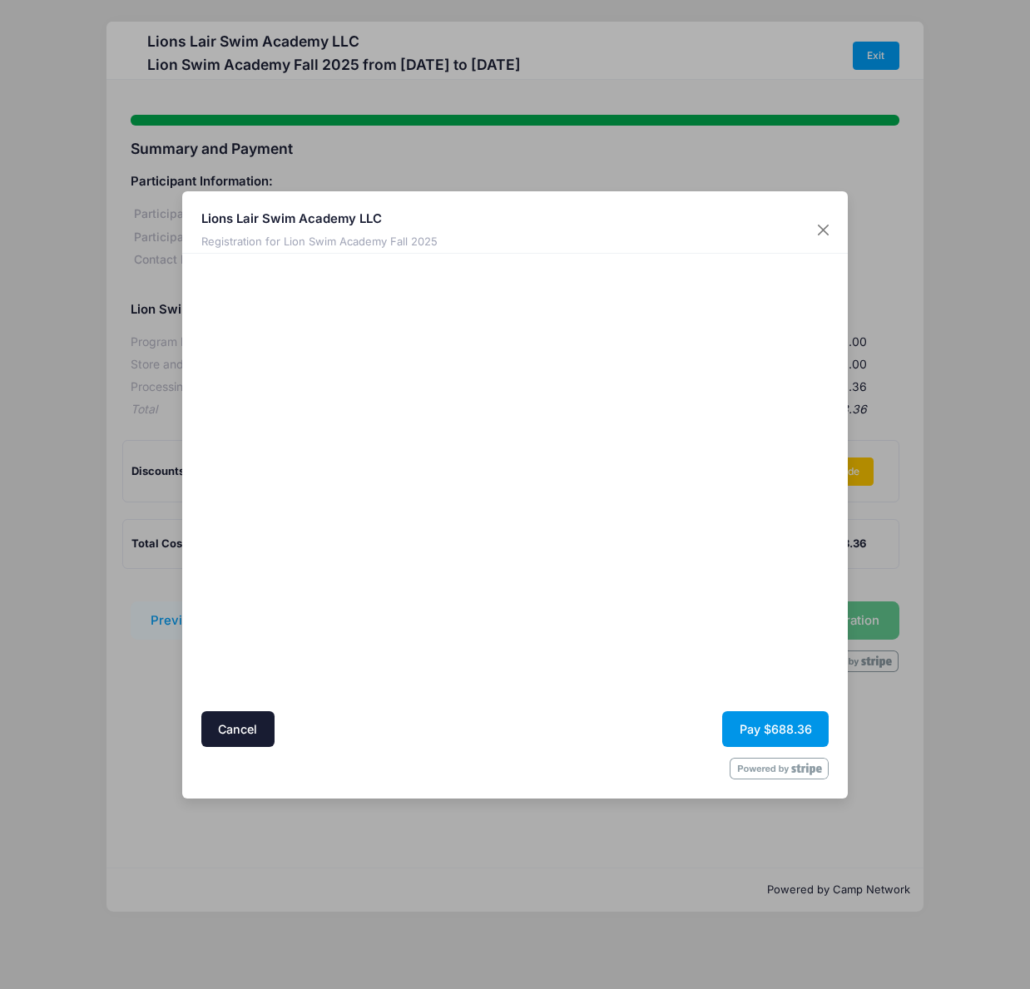
click at [772, 725] on button "Pay $688.36" at bounding box center [775, 729] width 106 height 36
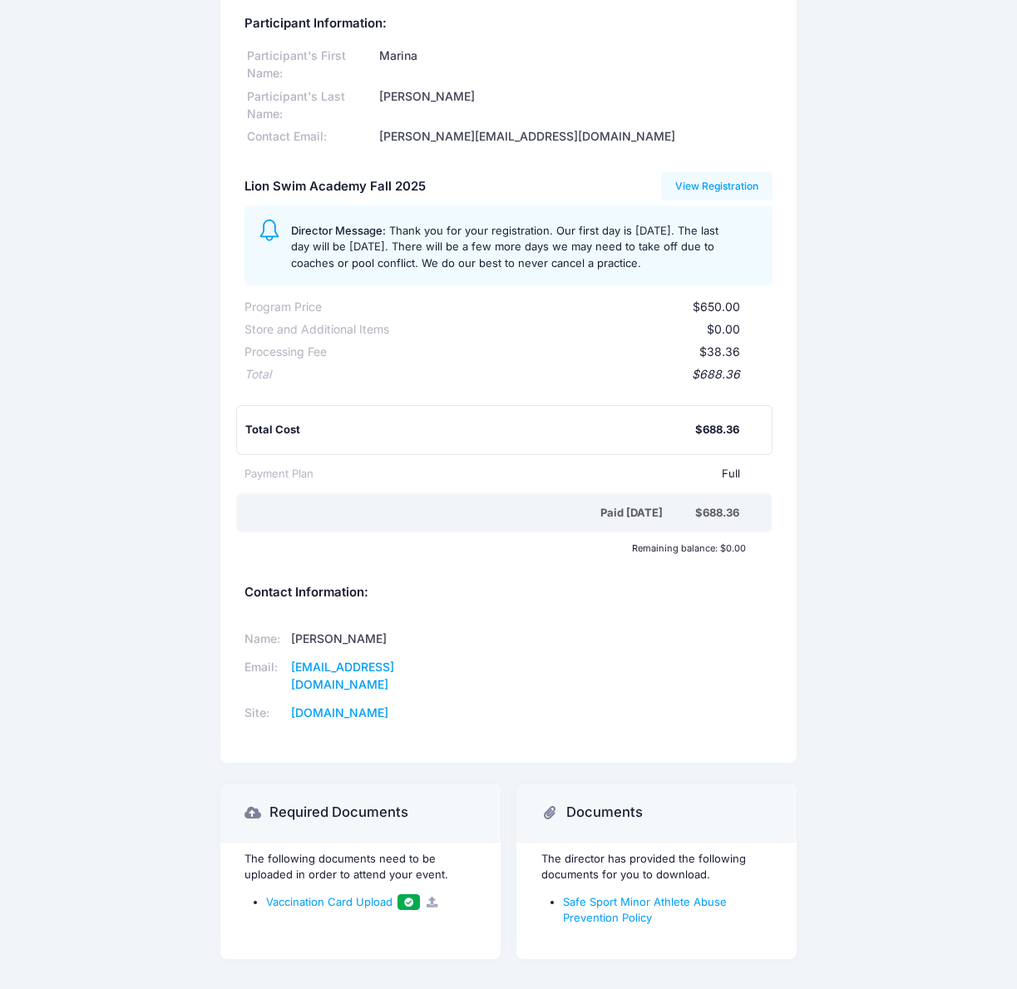
scroll to position [83, 0]
